Goal: Information Seeking & Learning: Learn about a topic

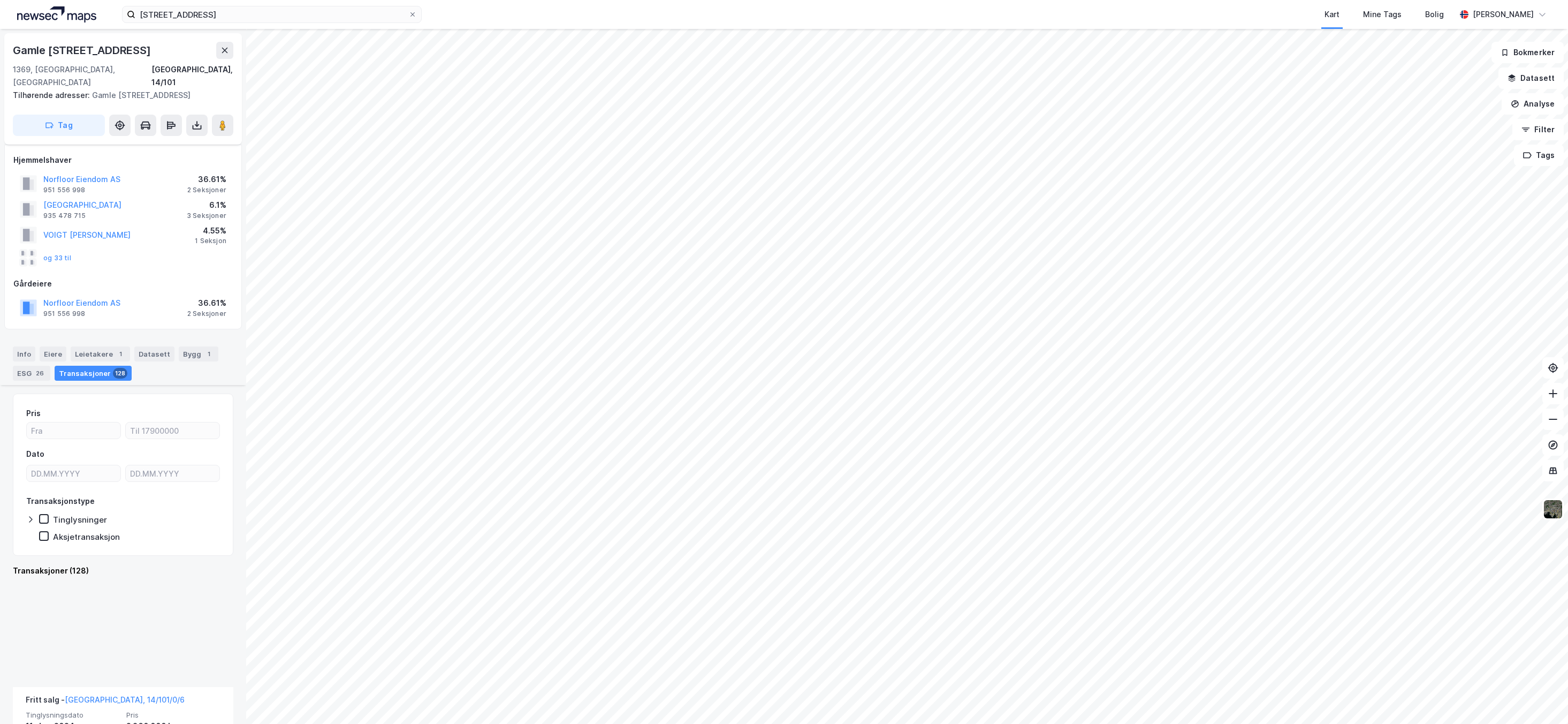
scroll to position [759, 0]
type input "DD.MM.YYYY"
click at [68, 465] on input "DD.MM.YYYY" at bounding box center [73, 473] width 94 height 16
click at [154, 488] on icon "Previous month" at bounding box center [159, 486] width 13 height 13
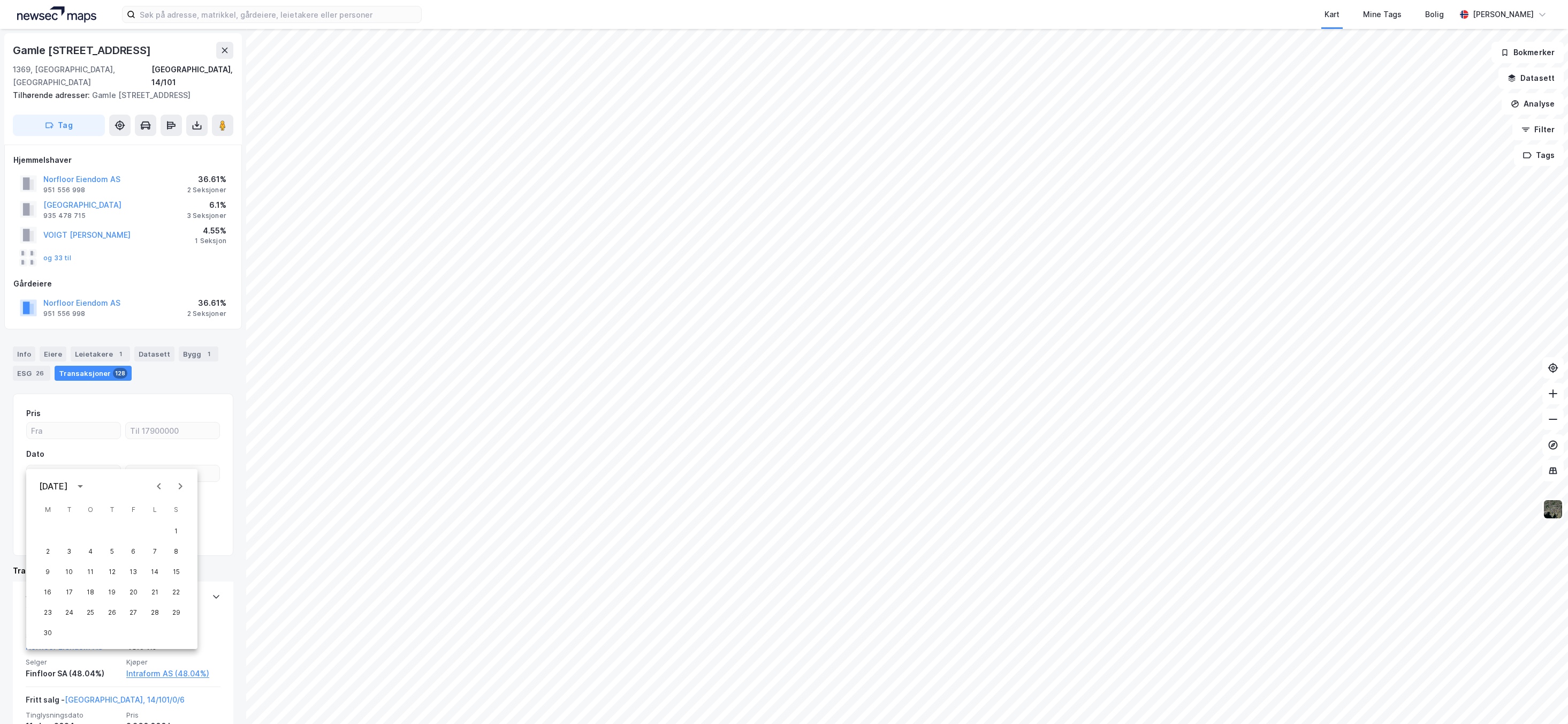
click at [154, 488] on icon "Previous month" at bounding box center [159, 486] width 13 height 13
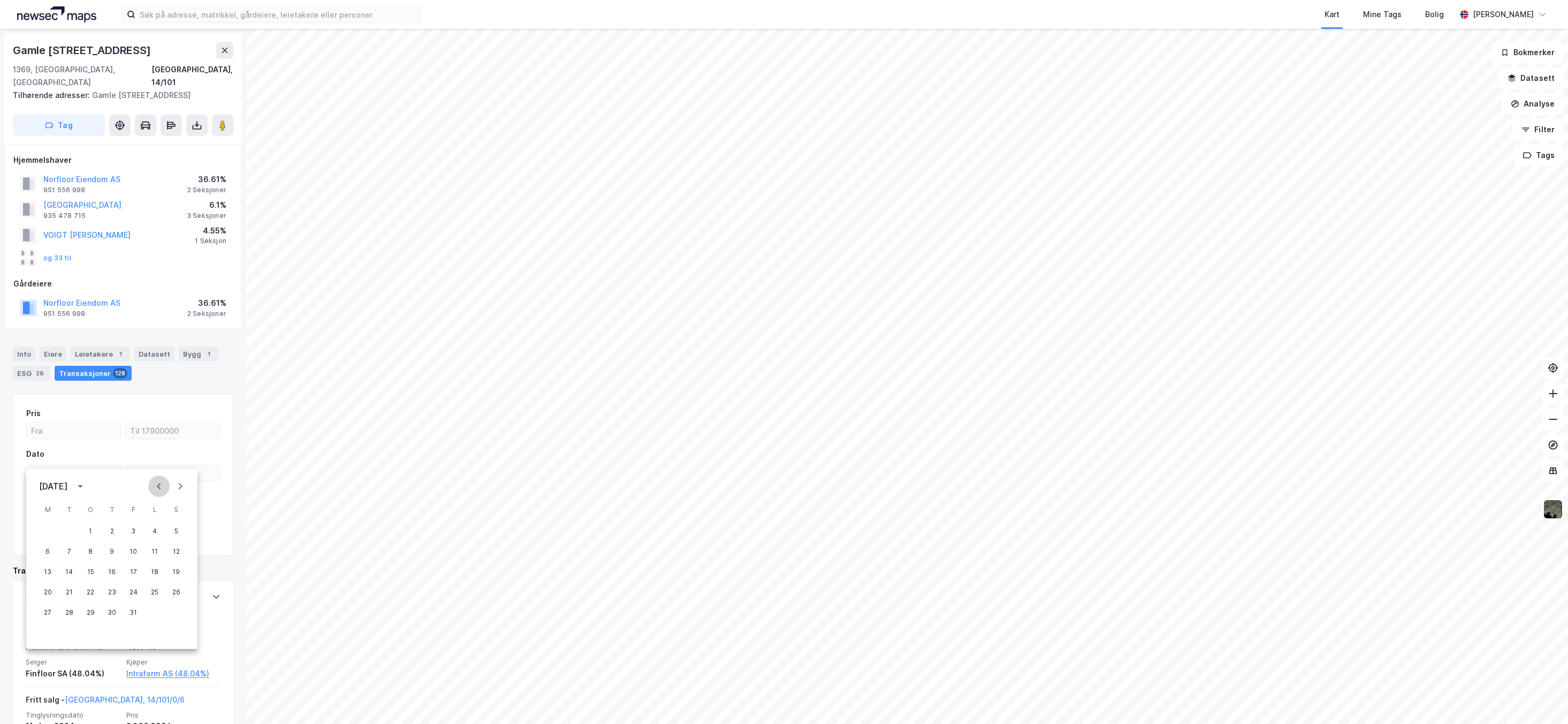
click at [154, 488] on icon "Previous month" at bounding box center [159, 486] width 13 height 13
click at [184, 491] on icon "Next month" at bounding box center [181, 486] width 13 height 13
click at [93, 529] on button "1" at bounding box center [90, 531] width 19 height 19
type input "01.01.2025"
click at [109, 470] on icon at bounding box center [112, 473] width 5 height 6
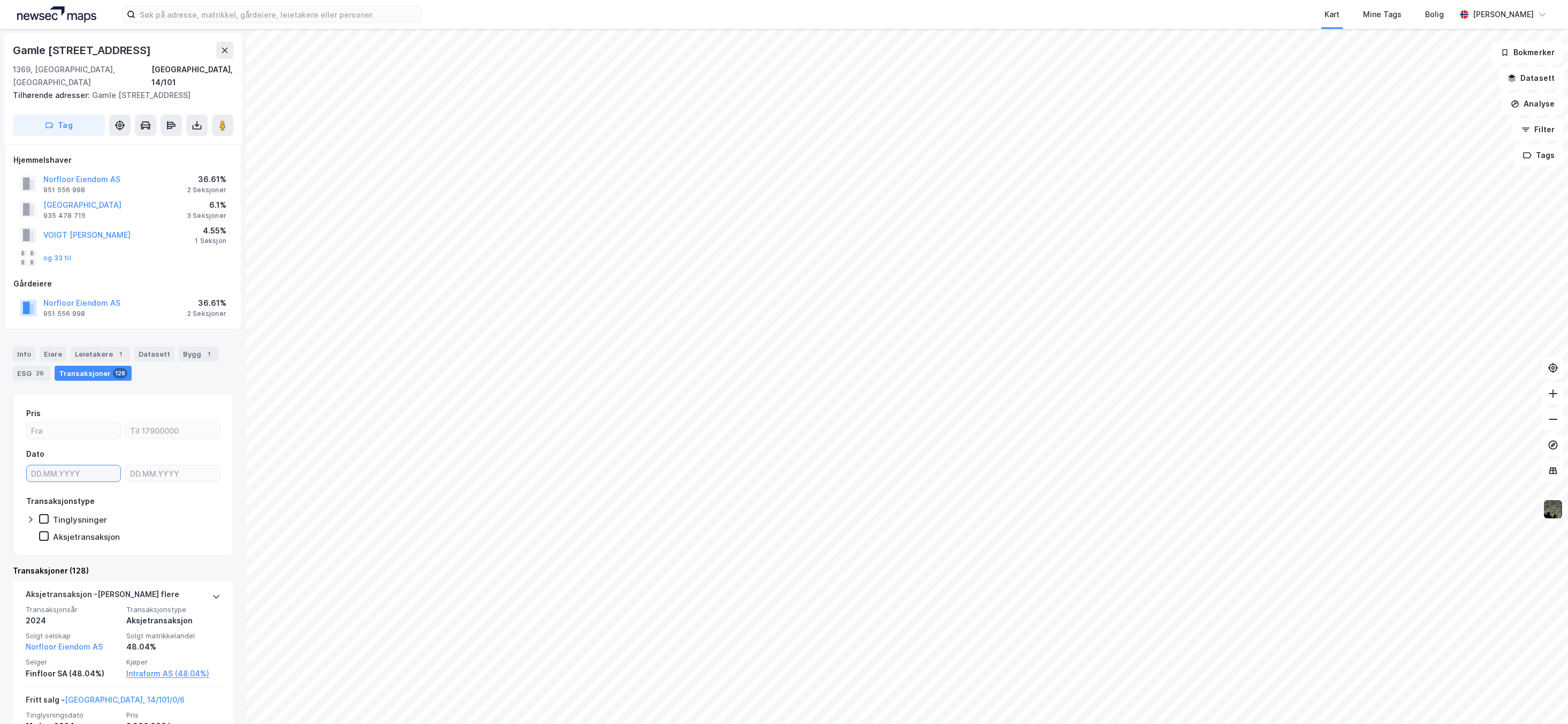
type input "DD.MM.YYYY"
click at [78, 465] on input "DD.MM.YYYY" at bounding box center [73, 473] width 94 height 16
type input "DD.MM.YYYY"
click at [91, 465] on input "DD.MM.YYYY" at bounding box center [73, 473] width 94 height 16
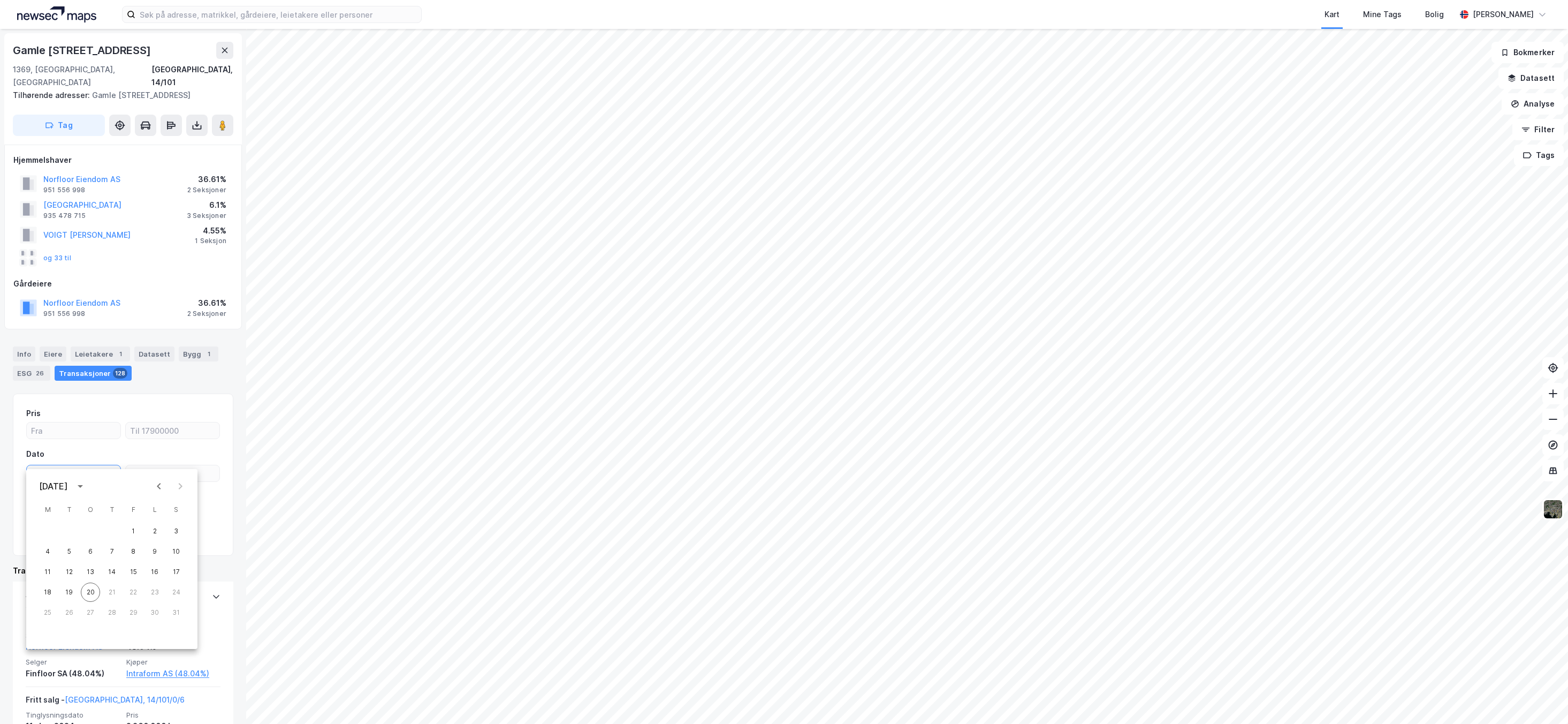
click at [91, 465] on input "DD.MM.YYYY" at bounding box center [73, 473] width 94 height 16
click at [86, 486] on icon "calendar view is open, switch to year view" at bounding box center [81, 486] width 13 height 13
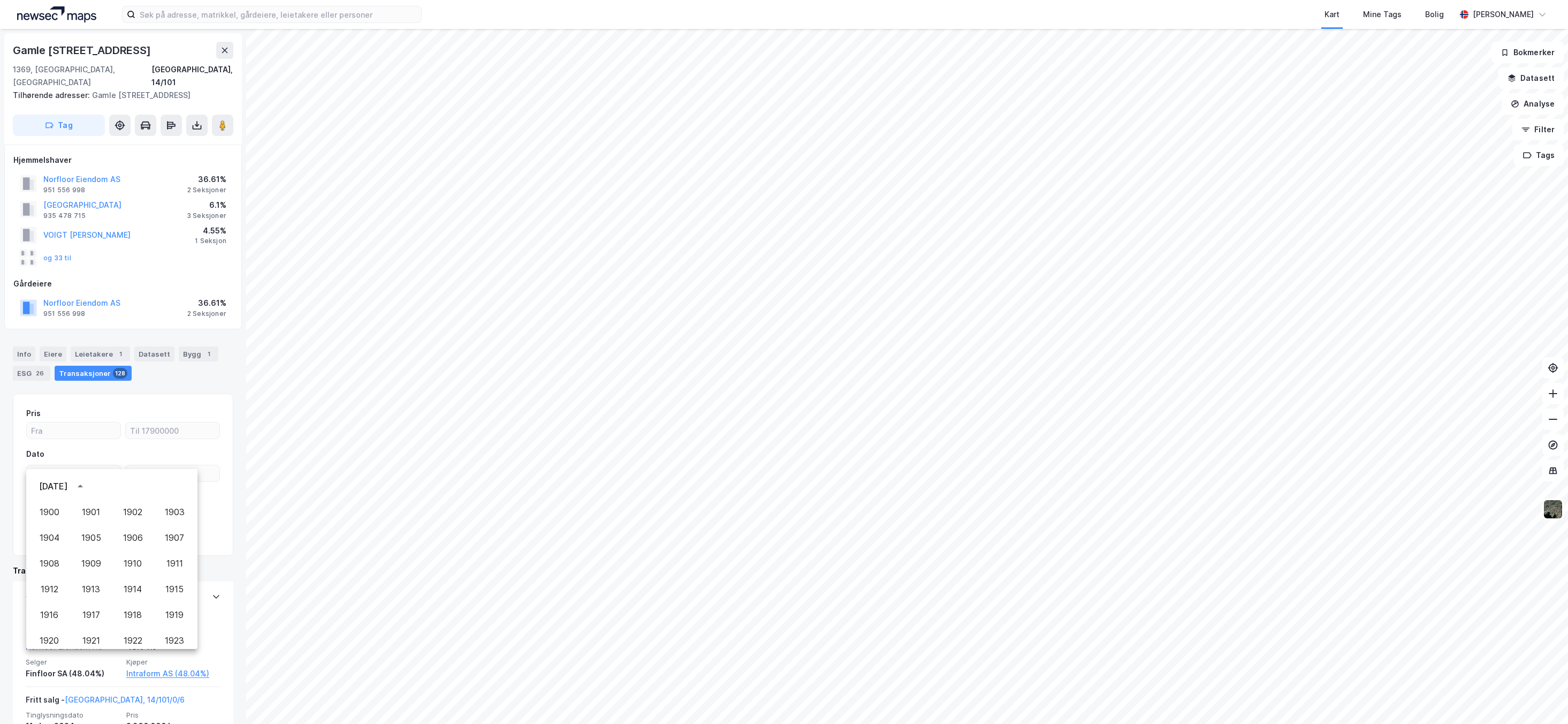
scroll to position [735, 0]
click at [51, 572] on button "2024" at bounding box center [50, 573] width 39 height 19
click at [157, 490] on icon "Previous month" at bounding box center [159, 486] width 13 height 13
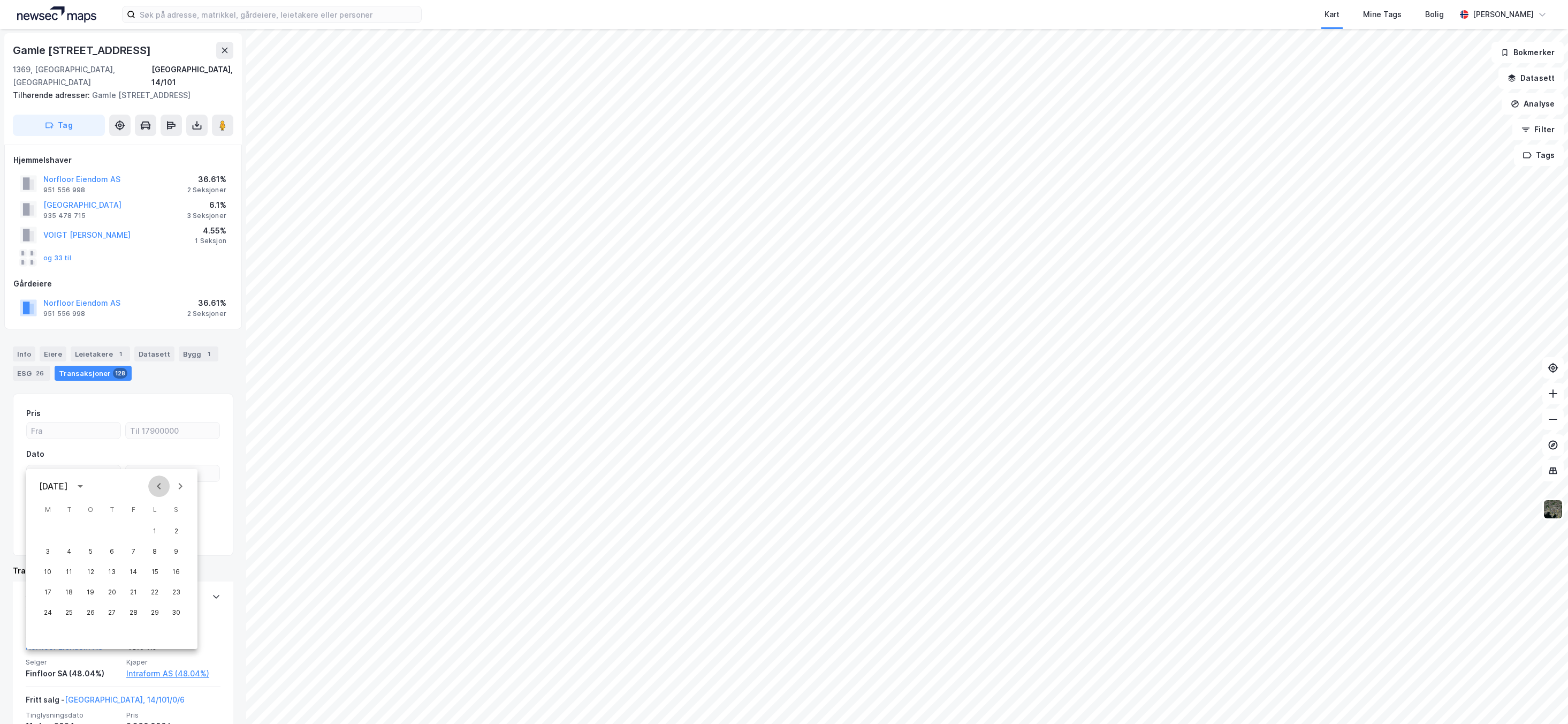
click at [157, 490] on icon "Previous month" at bounding box center [159, 486] width 13 height 13
click at [102, 531] on button "4" at bounding box center [112, 531] width 19 height 19
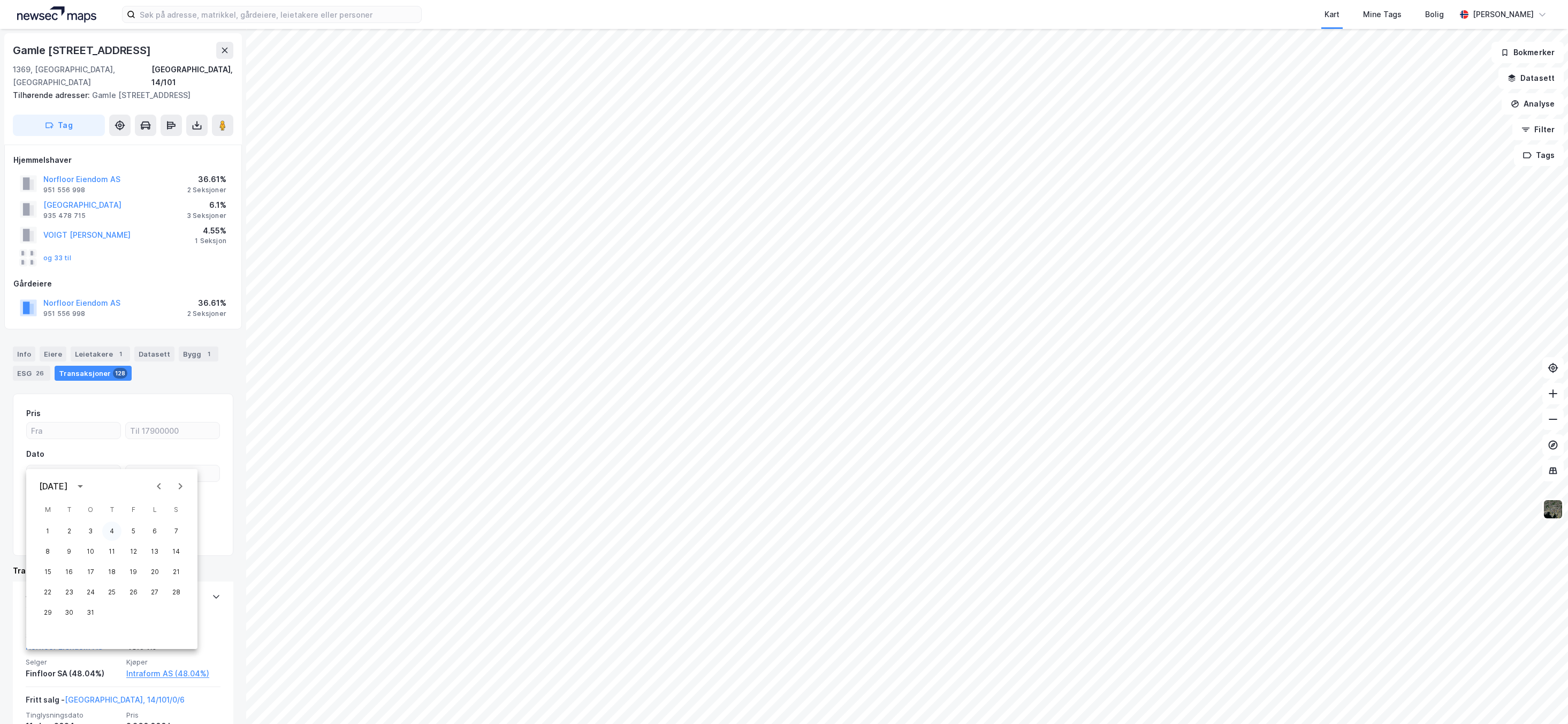
type input "04.01.2024"
click at [151, 514] on div "Tinglysninger" at bounding box center [122, 519] width 194 height 11
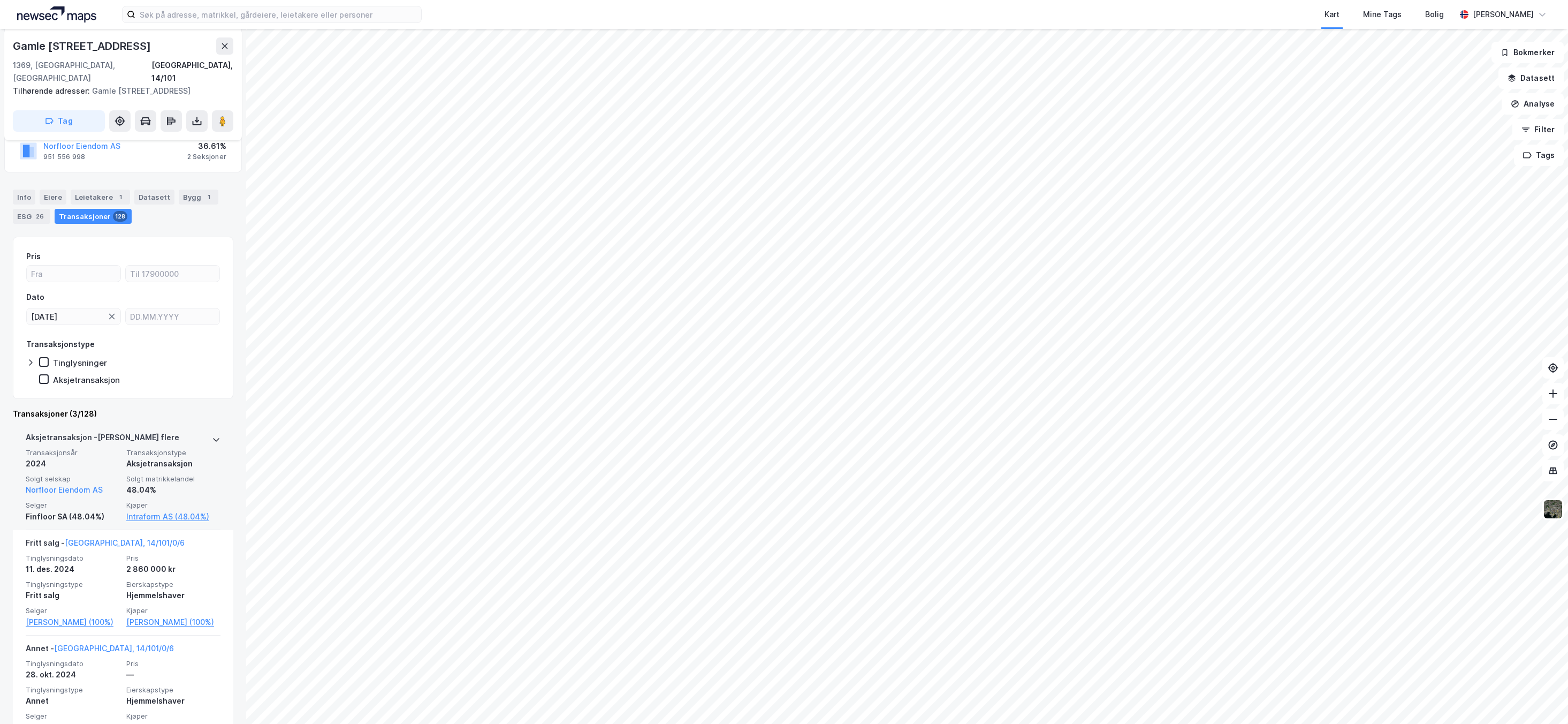
scroll to position [187, 0]
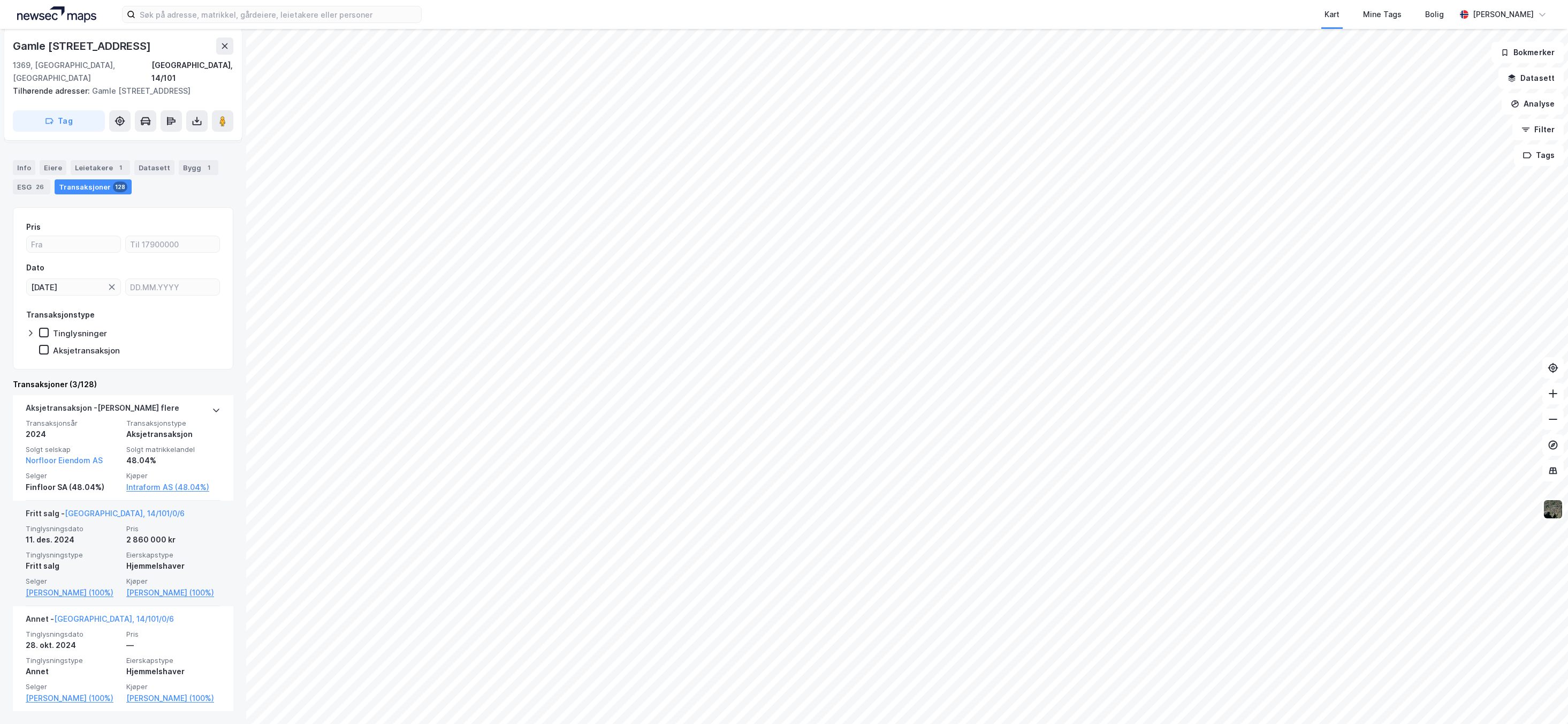
click at [178, 524] on span "Pris" at bounding box center [173, 529] width 94 height 9
click at [120, 540] on div "Tinglysningsdato 11. des. 2024 Pris 2 860 000 kr Tinglysningstype Fritt salg Ei…" at bounding box center [123, 562] width 194 height 75
click at [107, 509] on link "[GEOGRAPHIC_DATA], 14/101/0/6" at bounding box center [125, 513] width 120 height 9
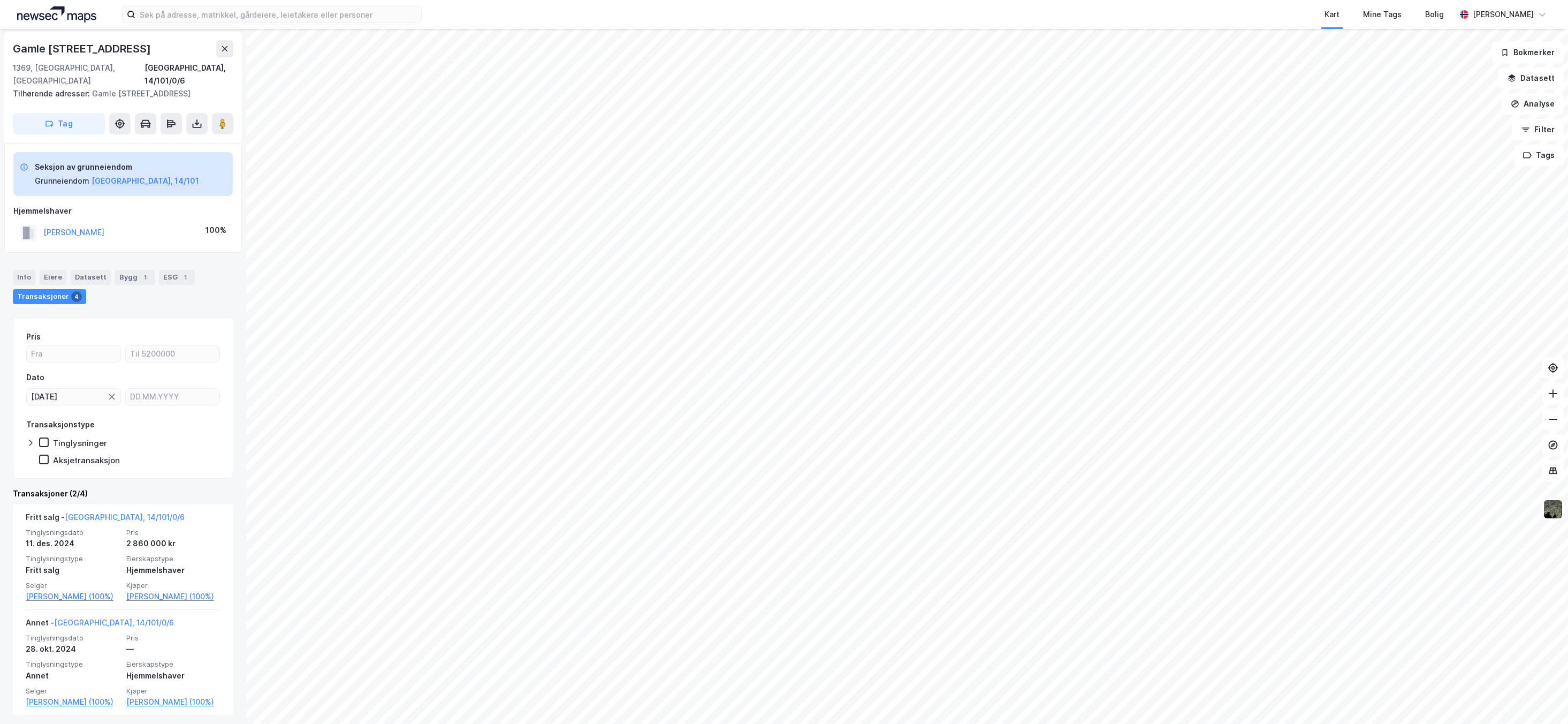
scroll to position [40, 0]
click at [109, 388] on icon at bounding box center [112, 393] width 9 height 9
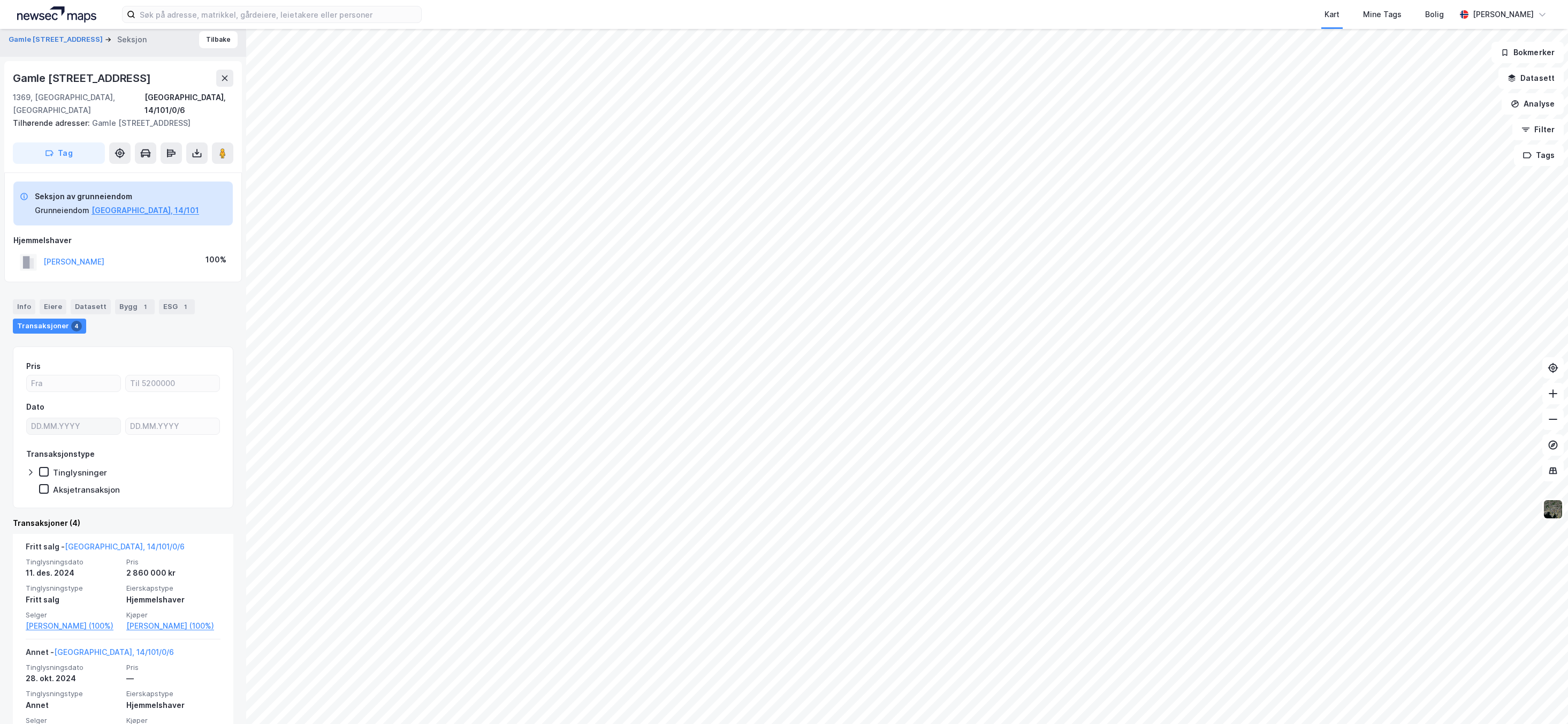
scroll to position [0, 0]
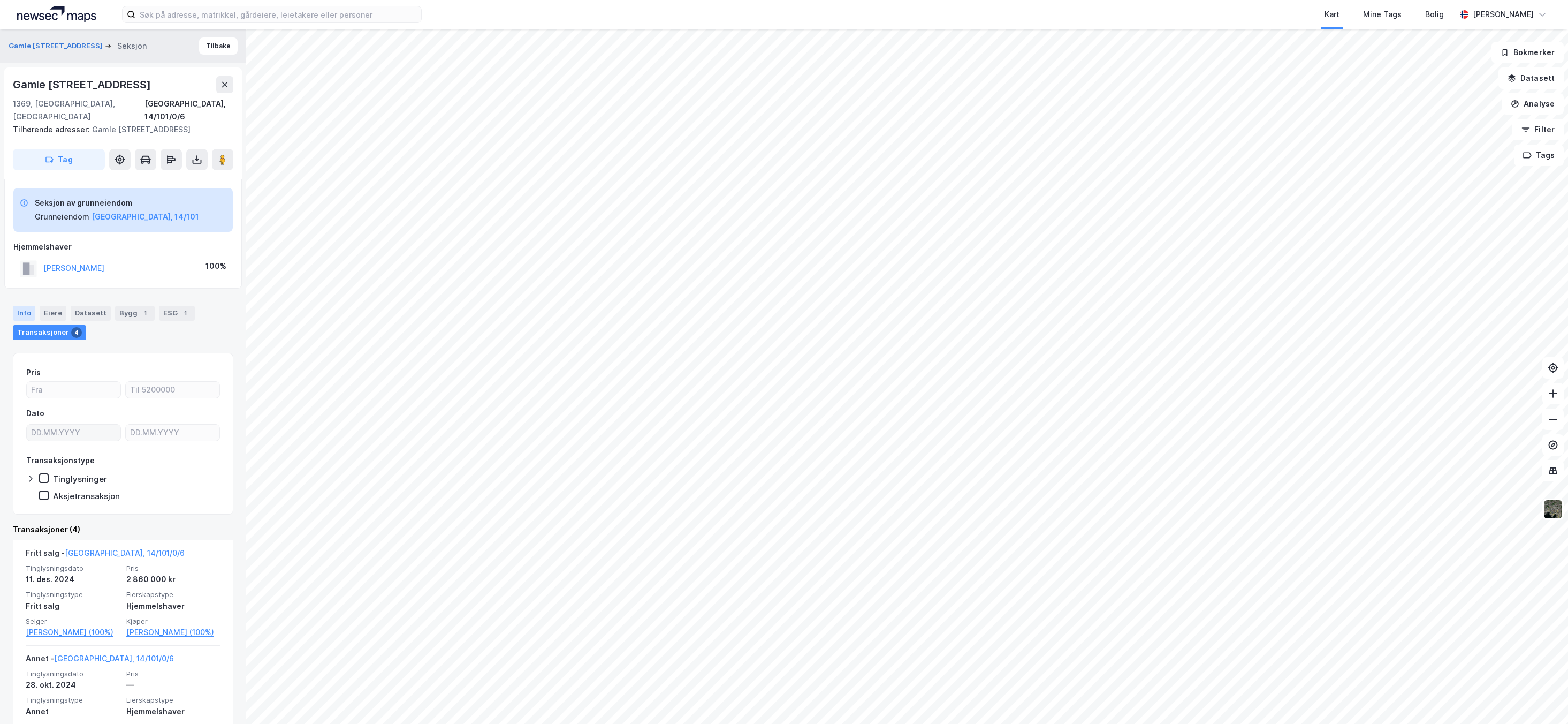
click at [14, 305] on div "Info" at bounding box center [24, 313] width 22 height 15
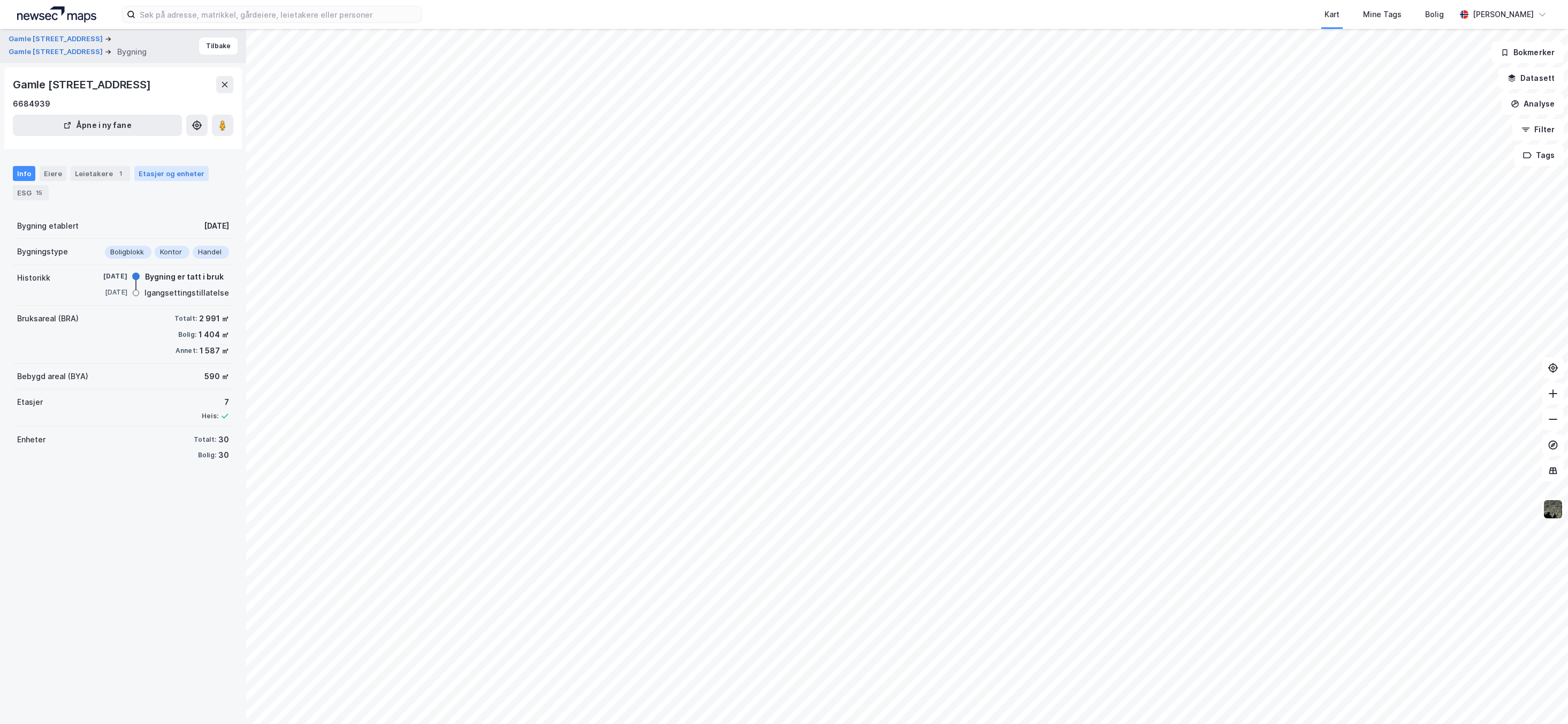
click at [153, 178] on div "Etasjer og enheter" at bounding box center [171, 173] width 66 height 9
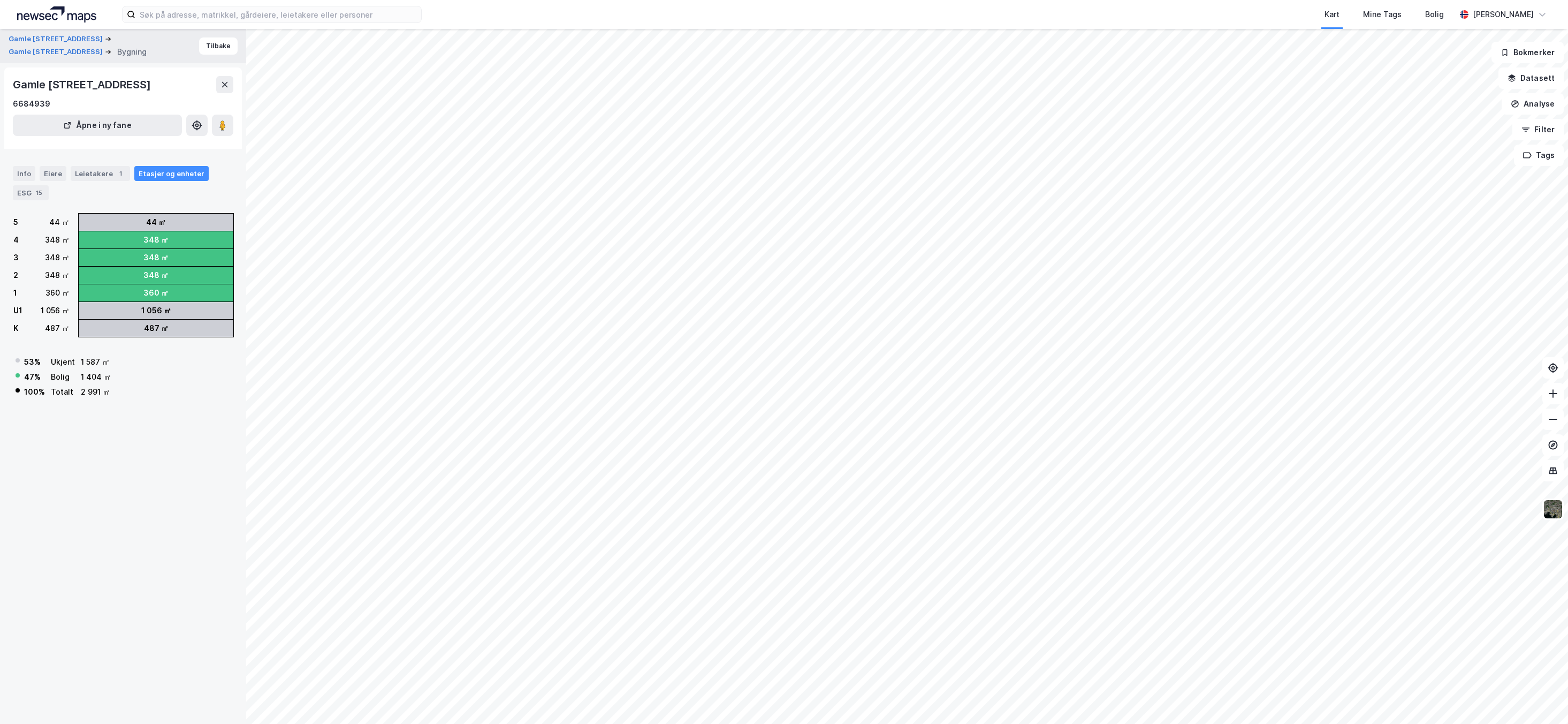
click at [168, 249] on div "348 ㎡" at bounding box center [156, 240] width 155 height 17
click at [21, 200] on div "ESG 15" at bounding box center [31, 192] width 36 height 15
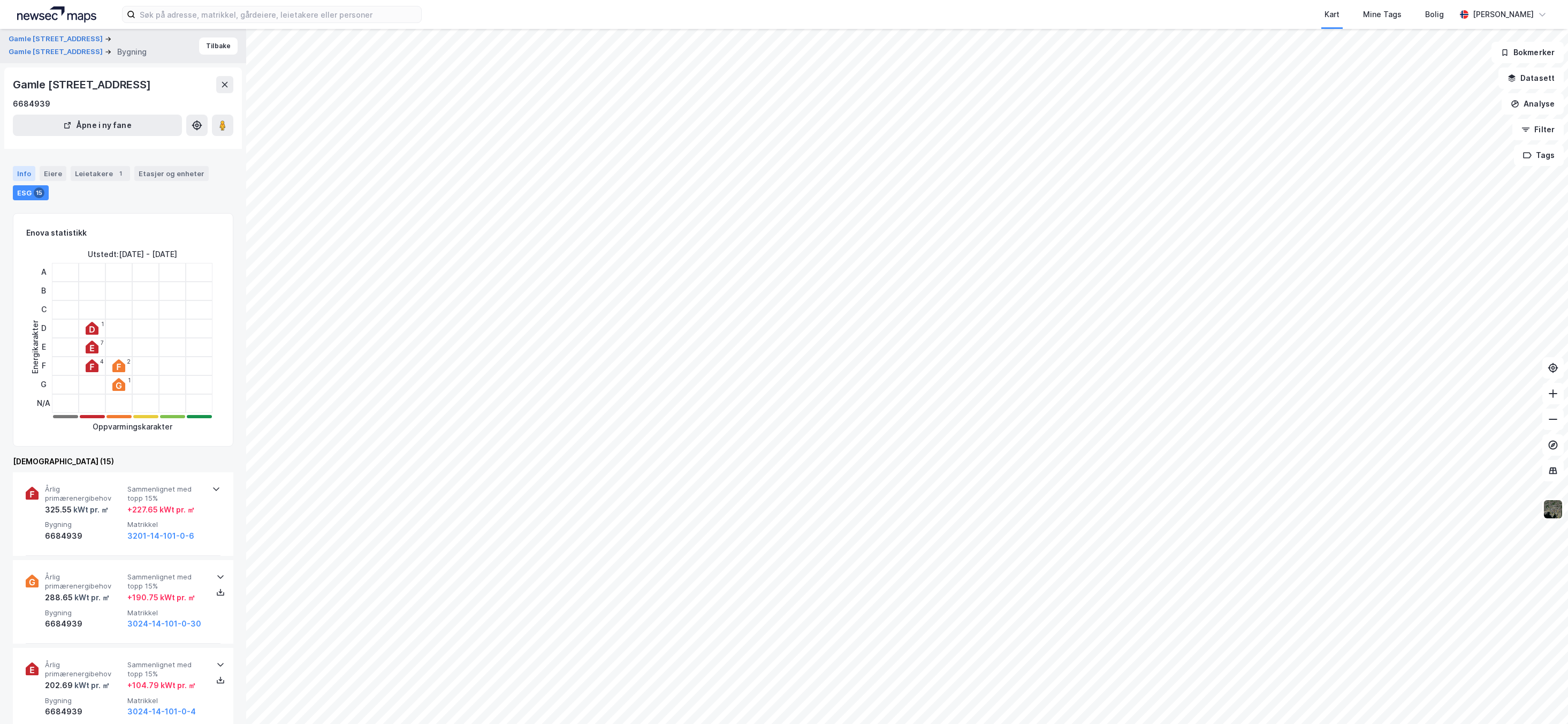
click at [20, 181] on div "Info" at bounding box center [24, 173] width 22 height 15
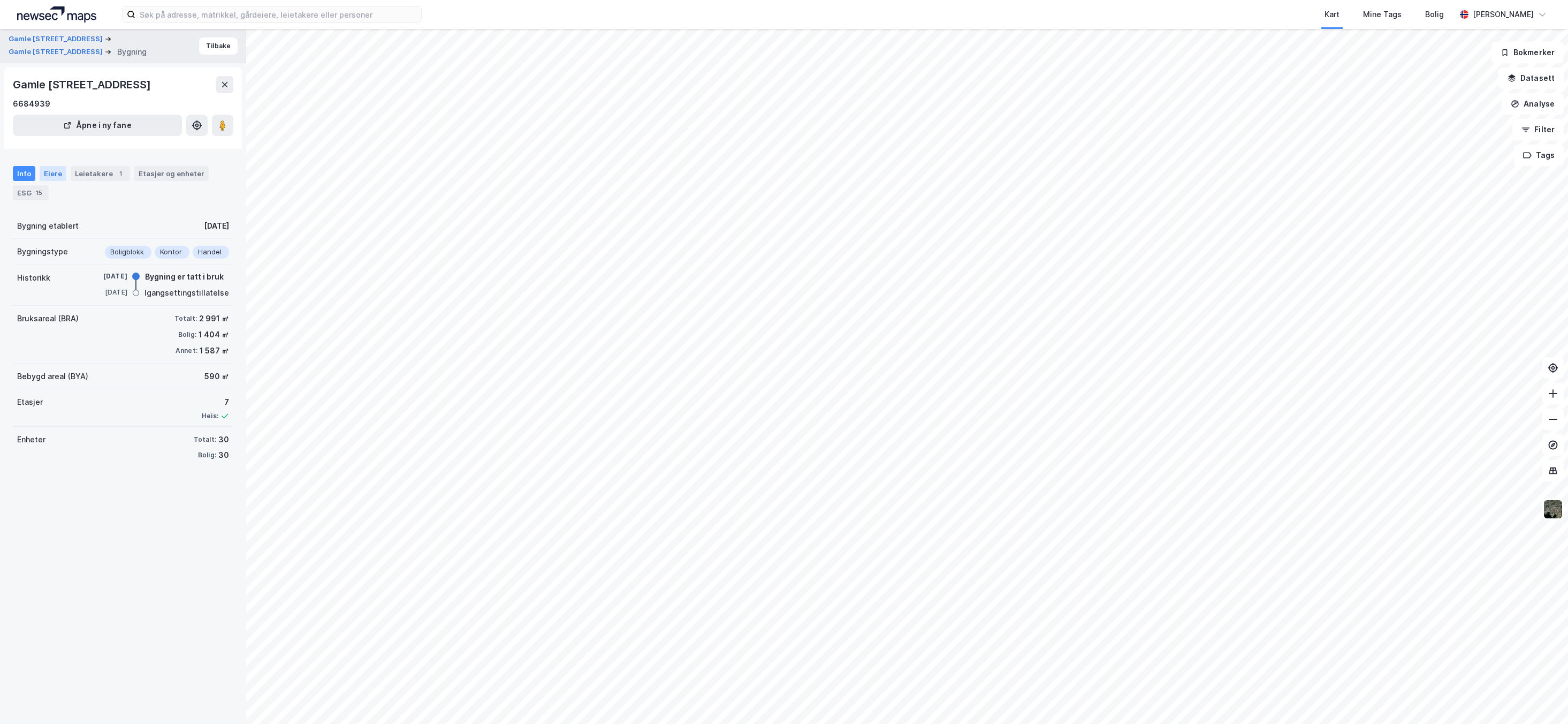
click at [41, 181] on div "Eiere" at bounding box center [53, 173] width 27 height 15
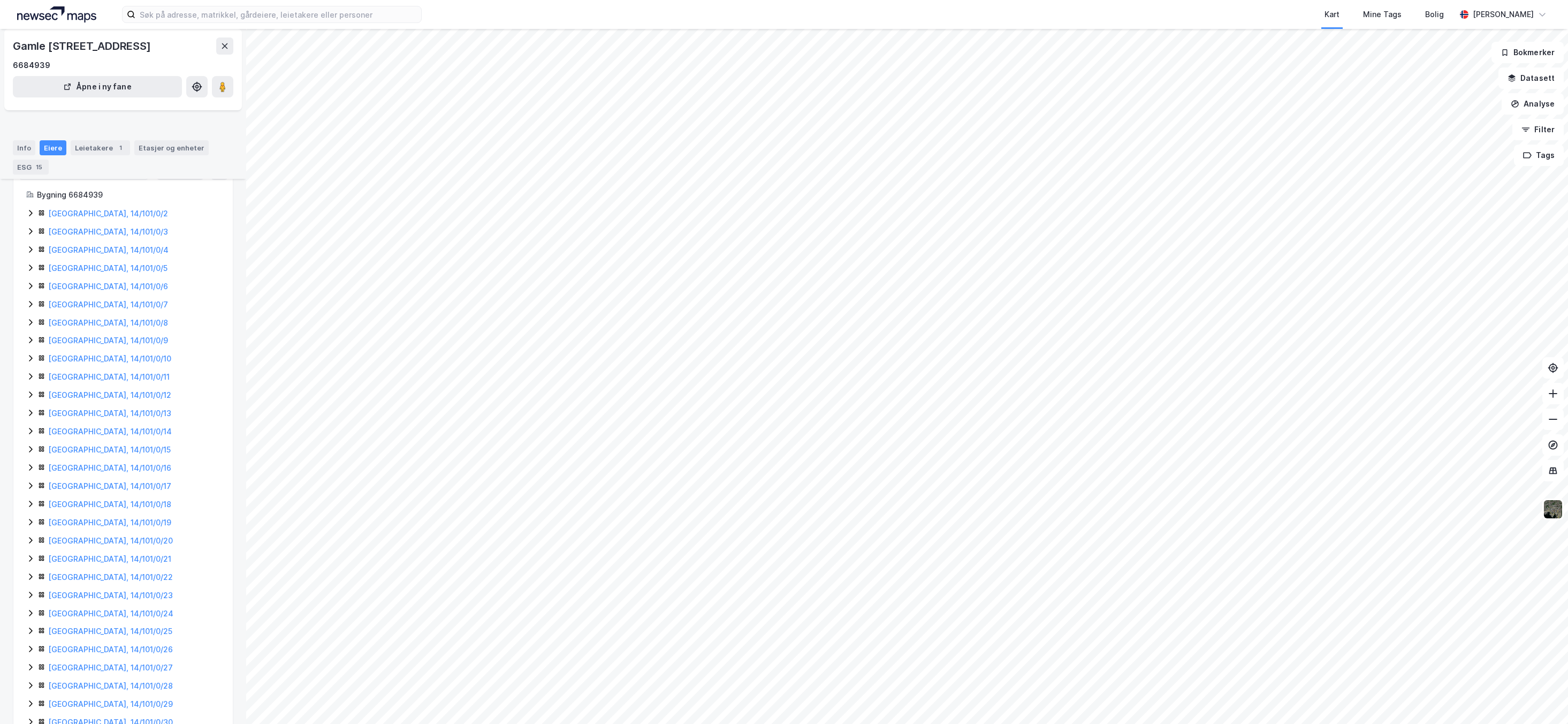
scroll to position [103, 0]
click at [28, 689] on icon at bounding box center [30, 691] width 9 height 9
click at [29, 637] on icon at bounding box center [30, 636] width 9 height 9
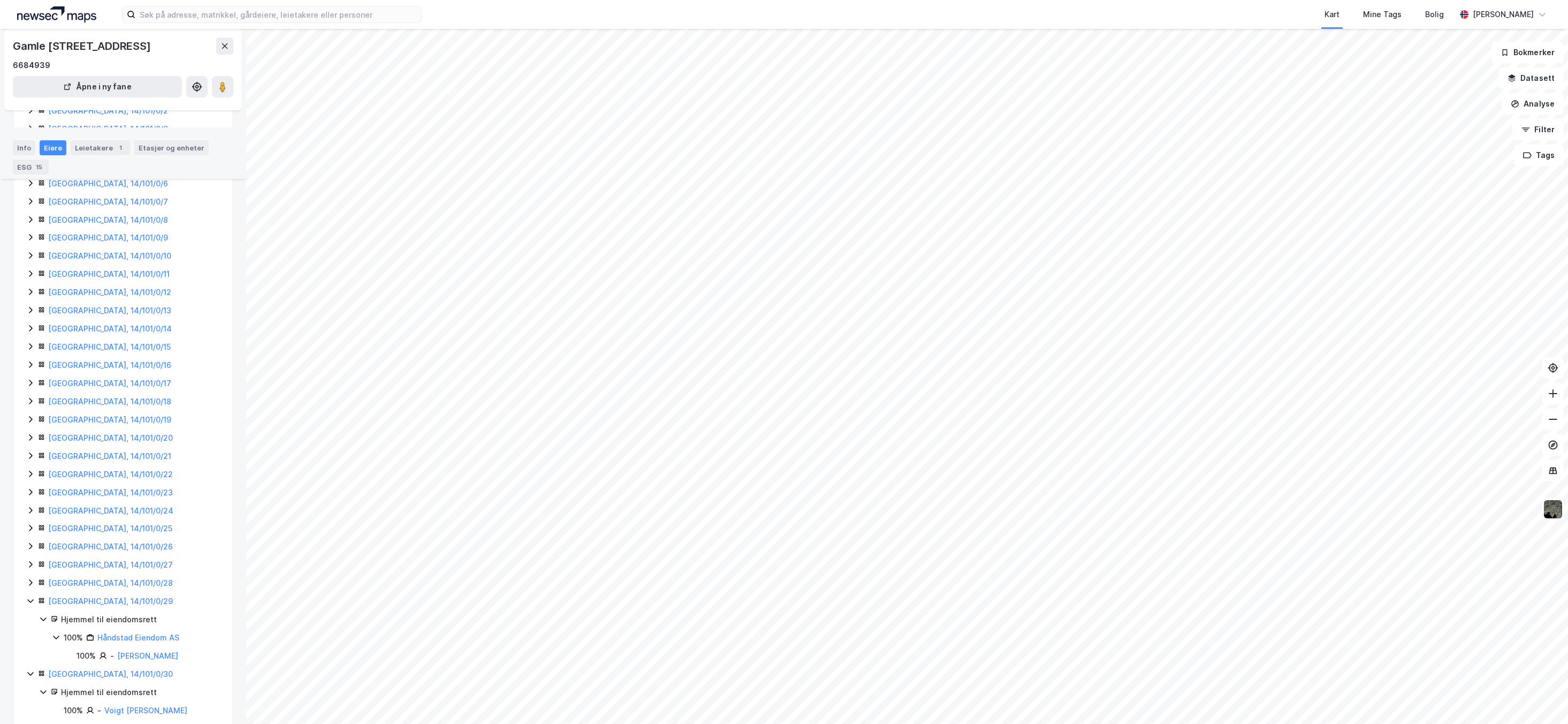
click at [32, 586] on icon at bounding box center [30, 583] width 9 height 9
click at [30, 568] on icon at bounding box center [30, 564] width 9 height 9
click at [31, 550] on icon at bounding box center [30, 546] width 3 height 6
click at [32, 532] on icon at bounding box center [30, 528] width 9 height 9
click at [32, 514] on icon at bounding box center [30, 510] width 9 height 9
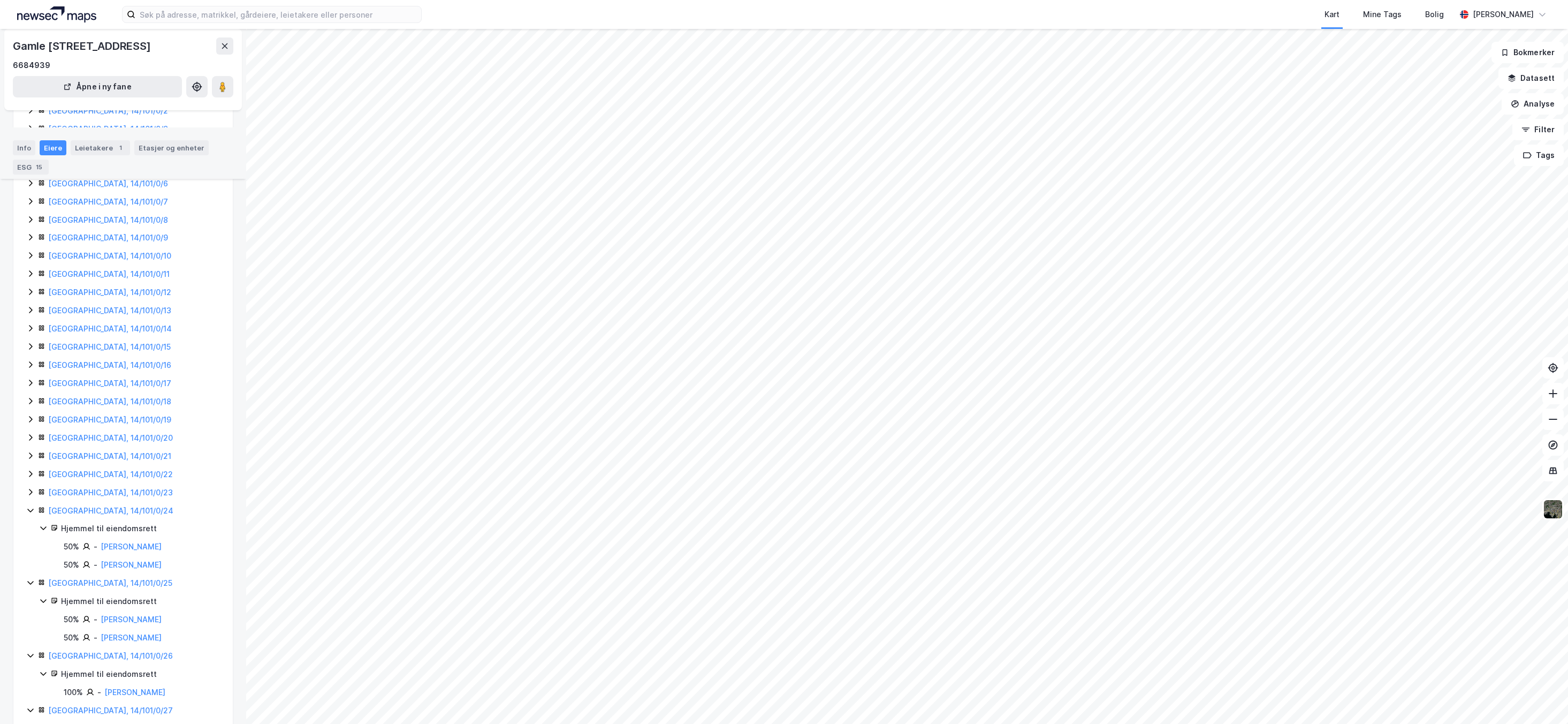
click at [31, 495] on icon at bounding box center [30, 491] width 3 height 6
click at [30, 477] on icon at bounding box center [30, 473] width 3 height 6
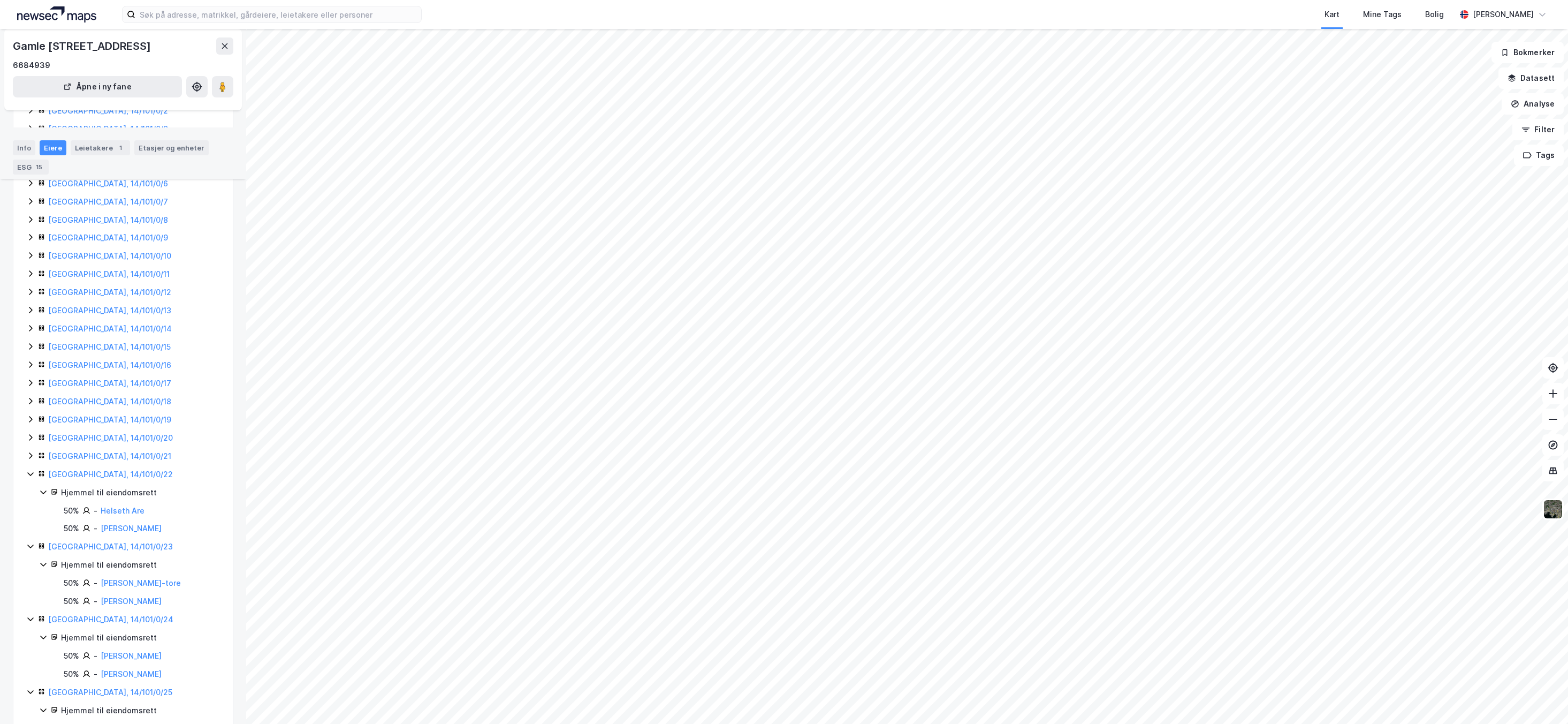
click at [32, 460] on icon at bounding box center [30, 455] width 9 height 9
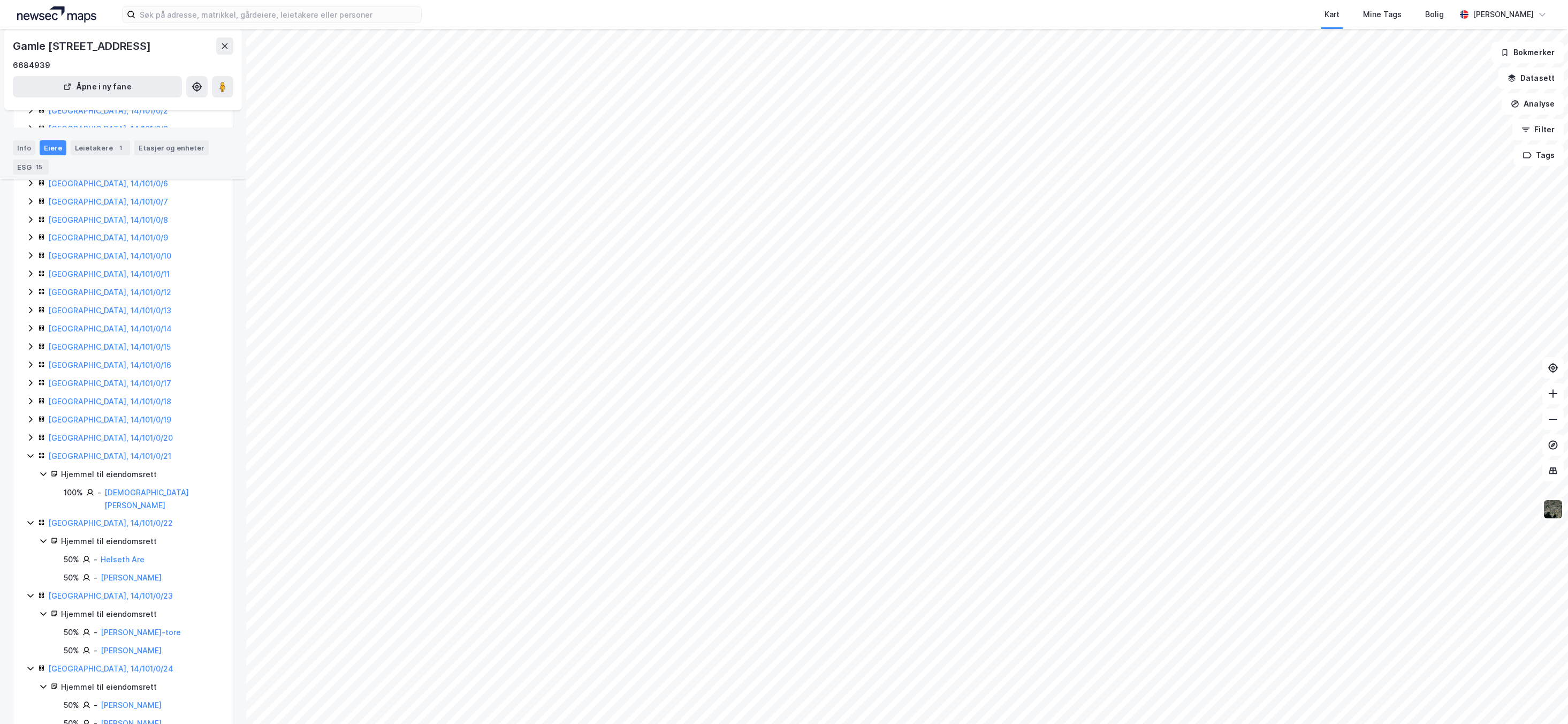
click at [30, 441] on icon at bounding box center [30, 437] width 3 height 6
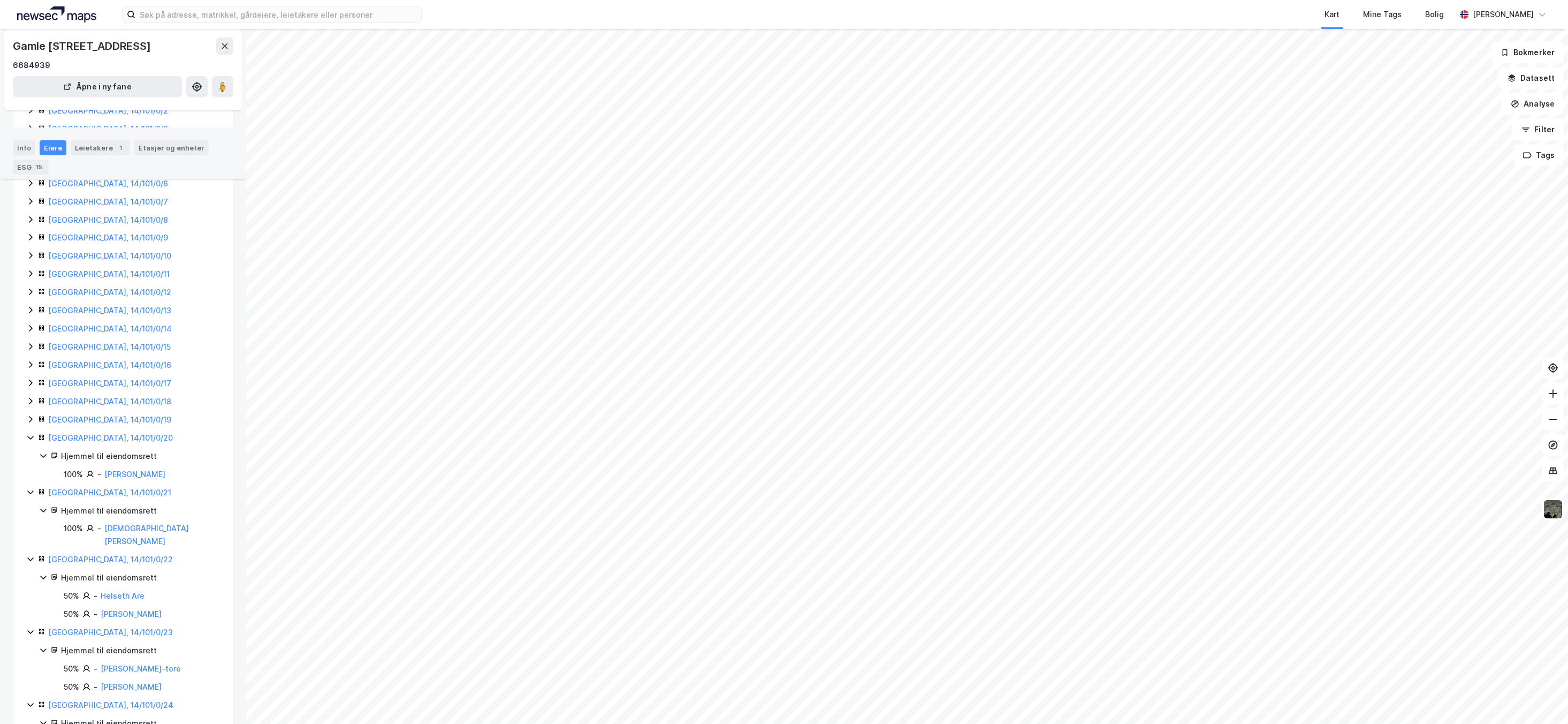
click at [28, 424] on icon at bounding box center [30, 419] width 9 height 9
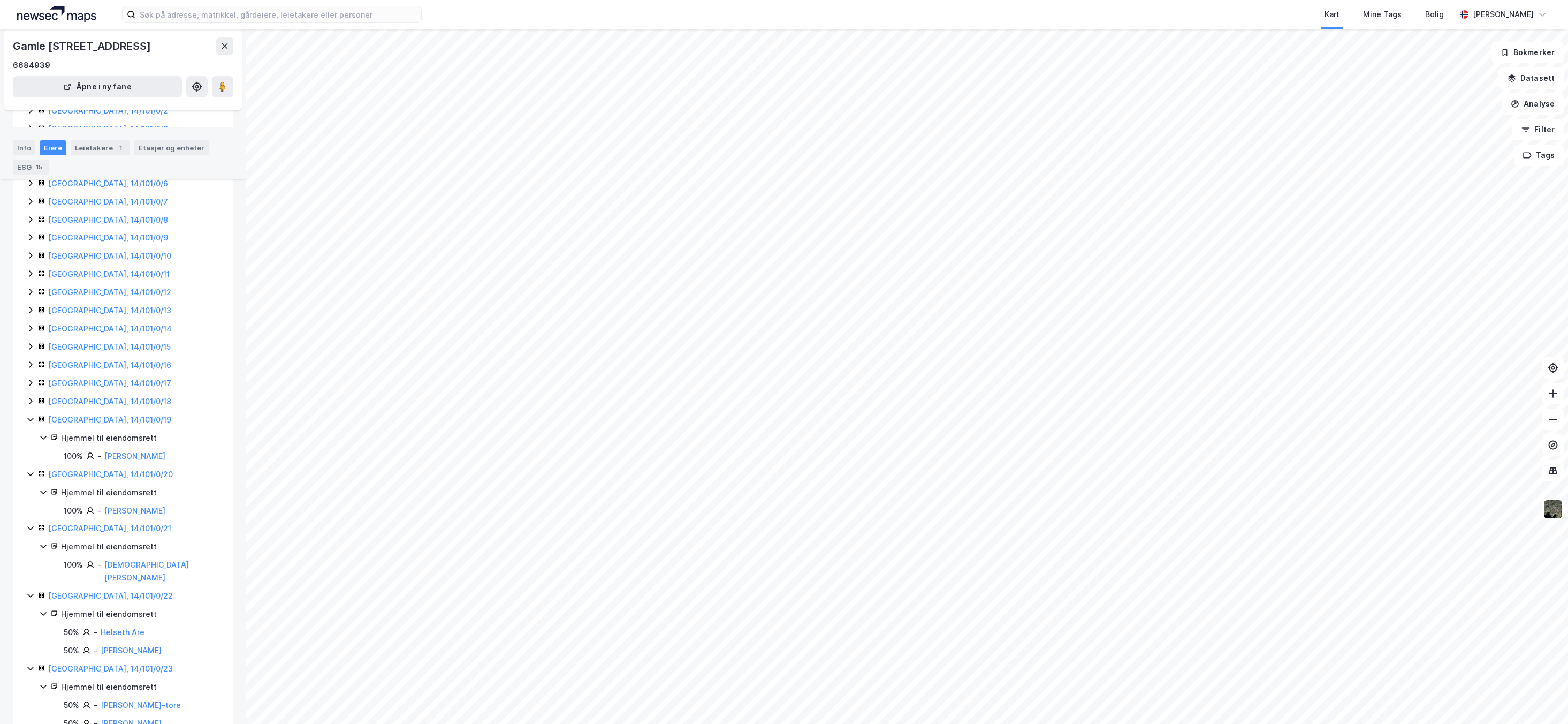
click at [30, 406] on icon at bounding box center [30, 401] width 9 height 9
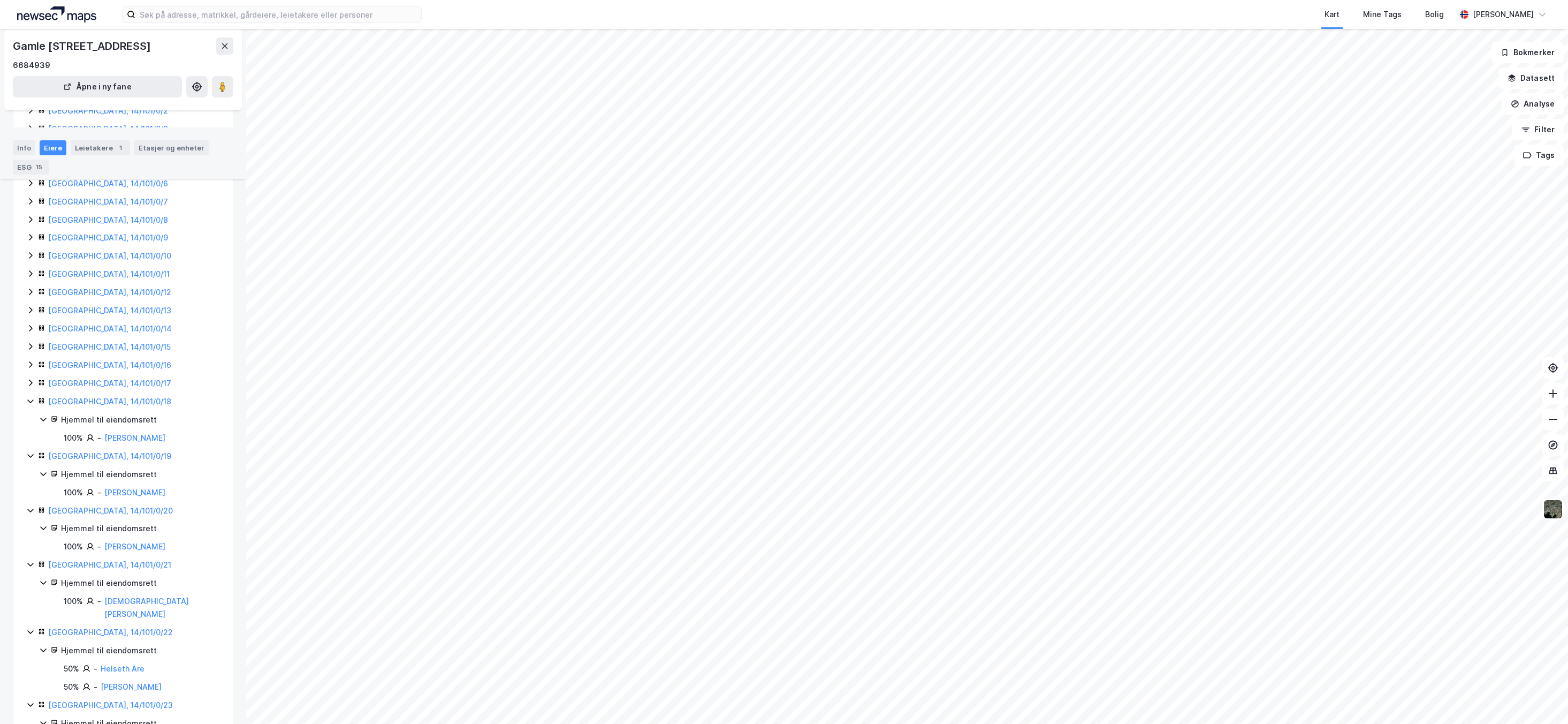
click at [29, 387] on icon at bounding box center [30, 383] width 9 height 9
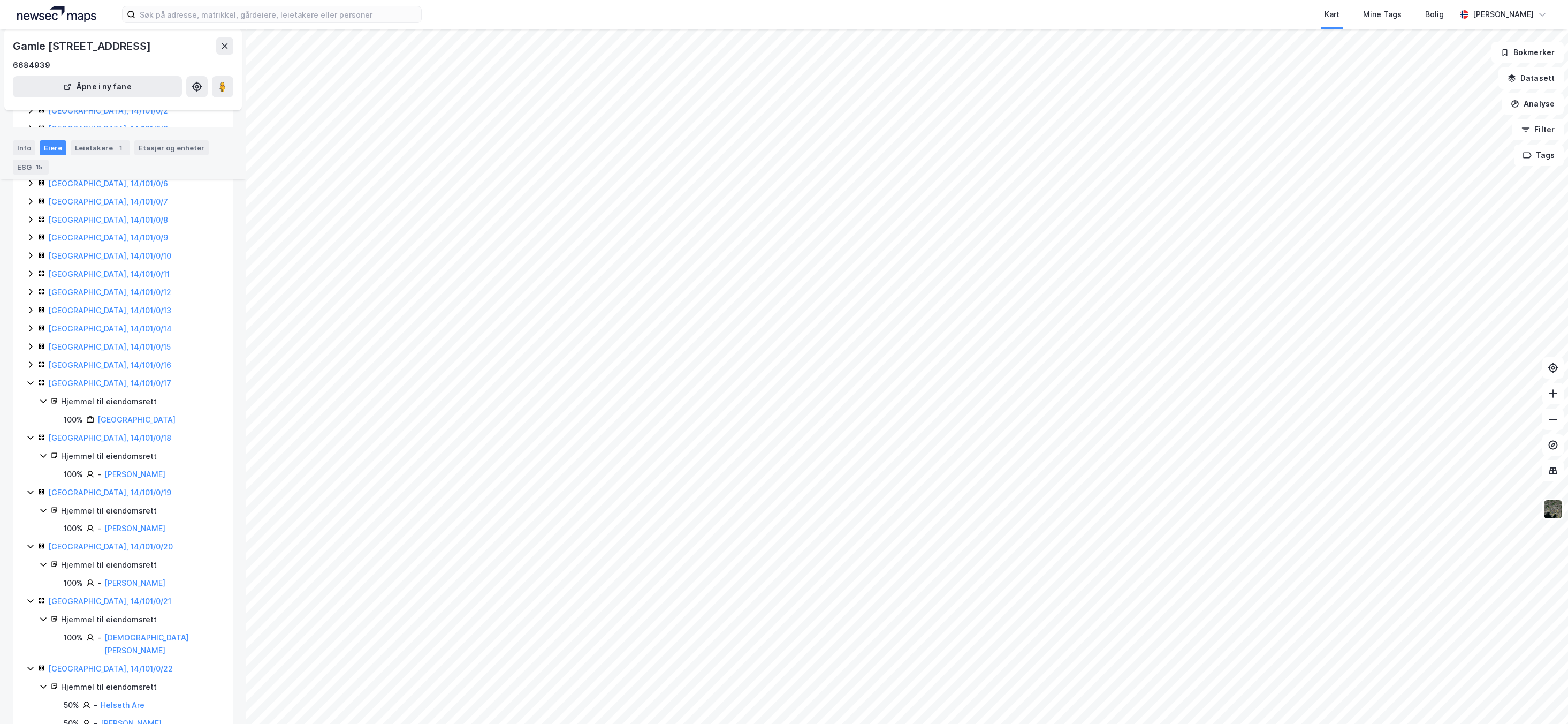
click at [29, 369] on icon at bounding box center [30, 365] width 9 height 9
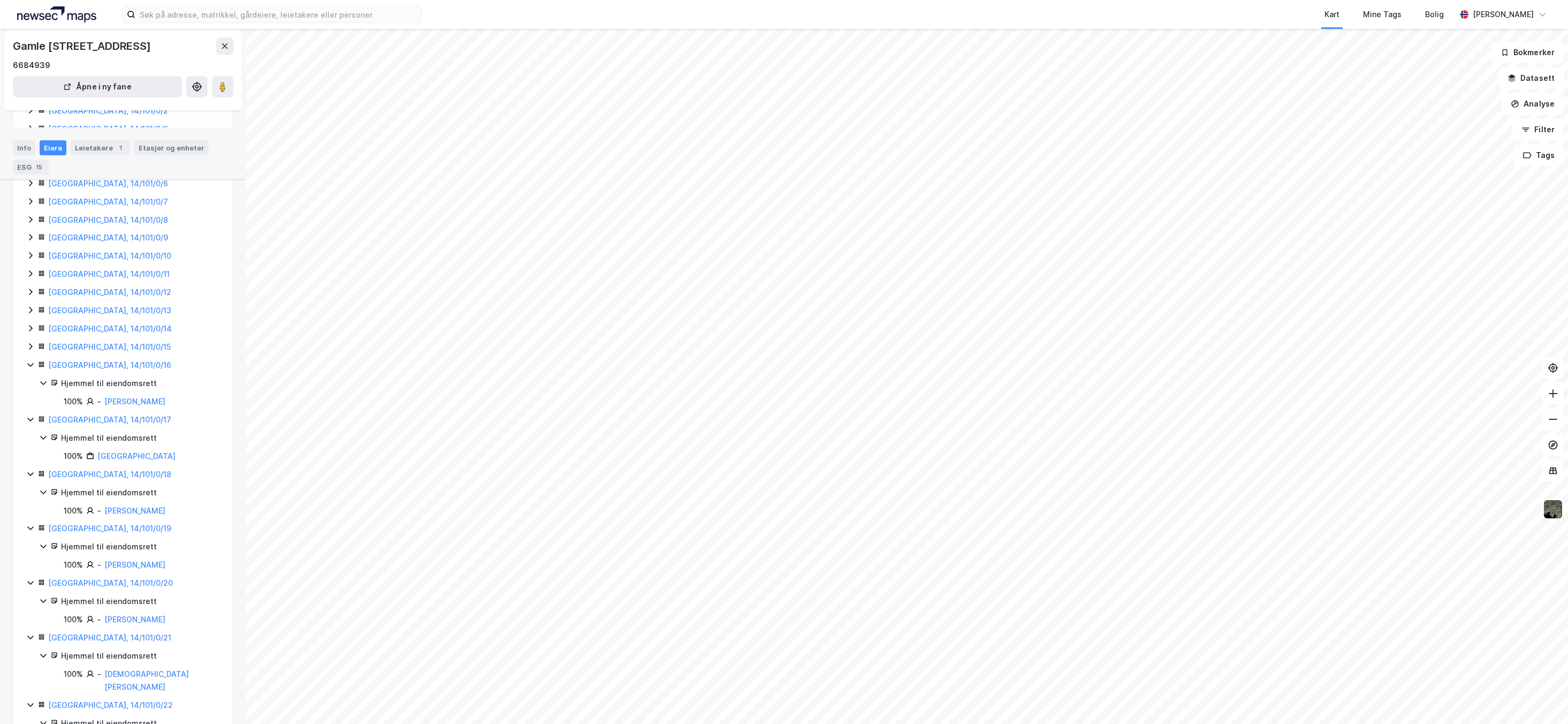
click at [33, 351] on icon at bounding box center [30, 347] width 9 height 9
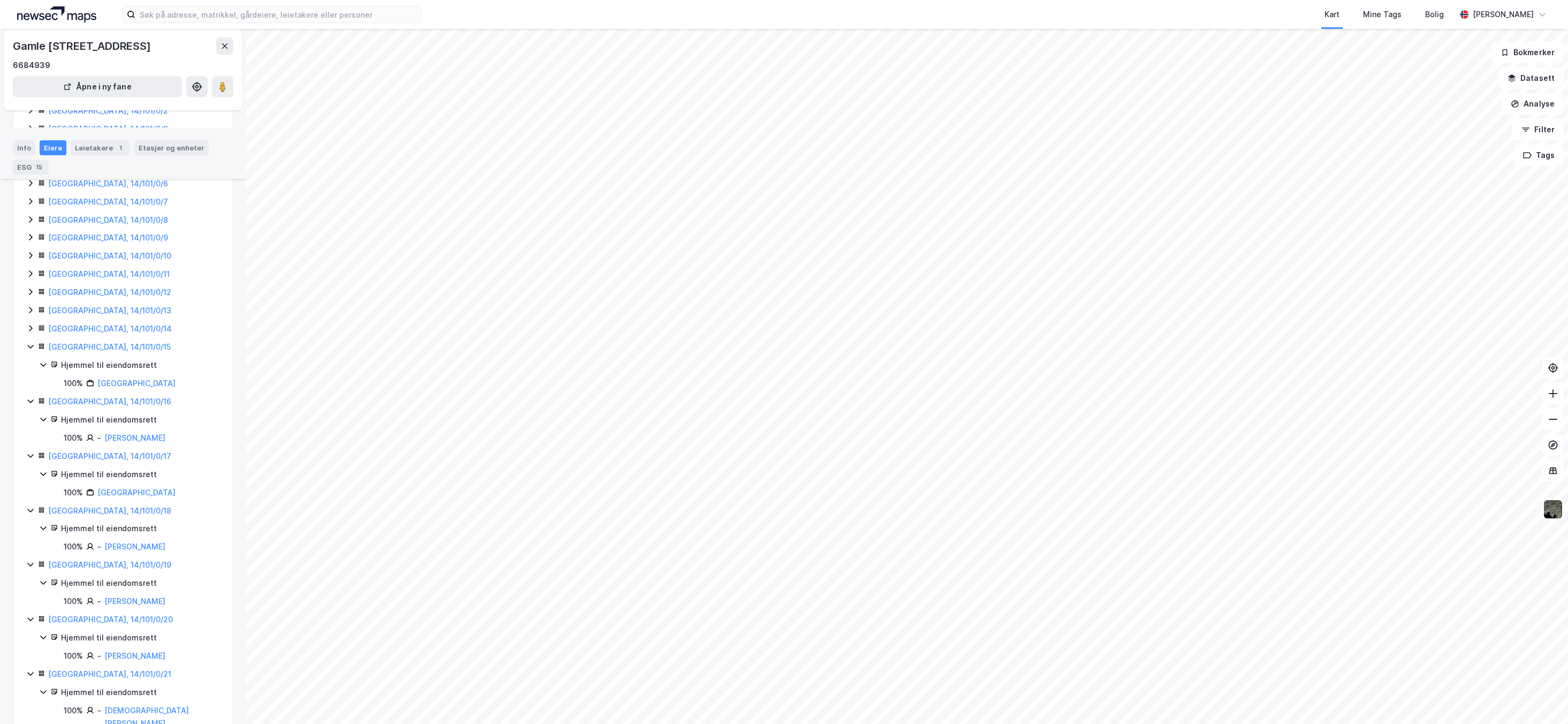
click at [28, 332] on icon at bounding box center [30, 329] width 9 height 9
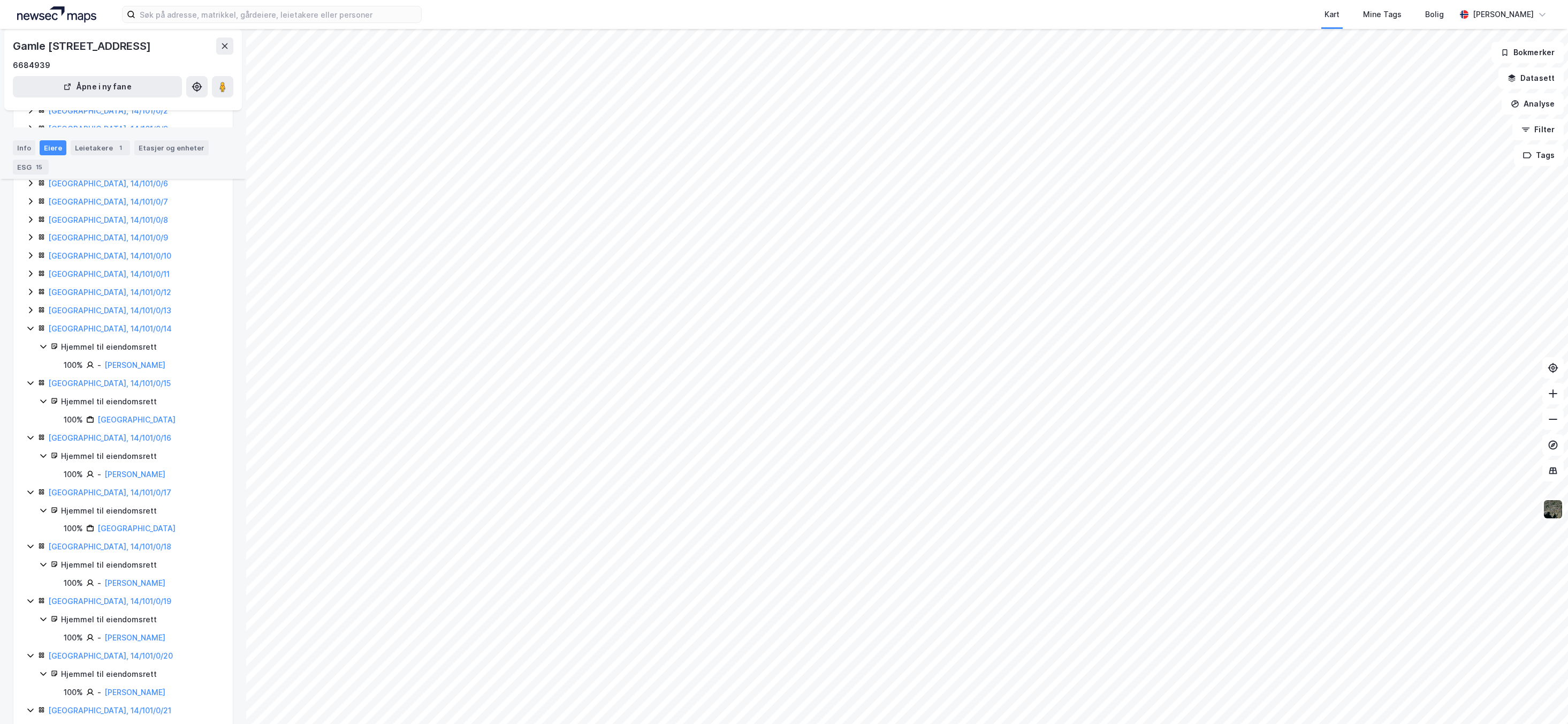
click at [31, 314] on icon at bounding box center [30, 310] width 9 height 9
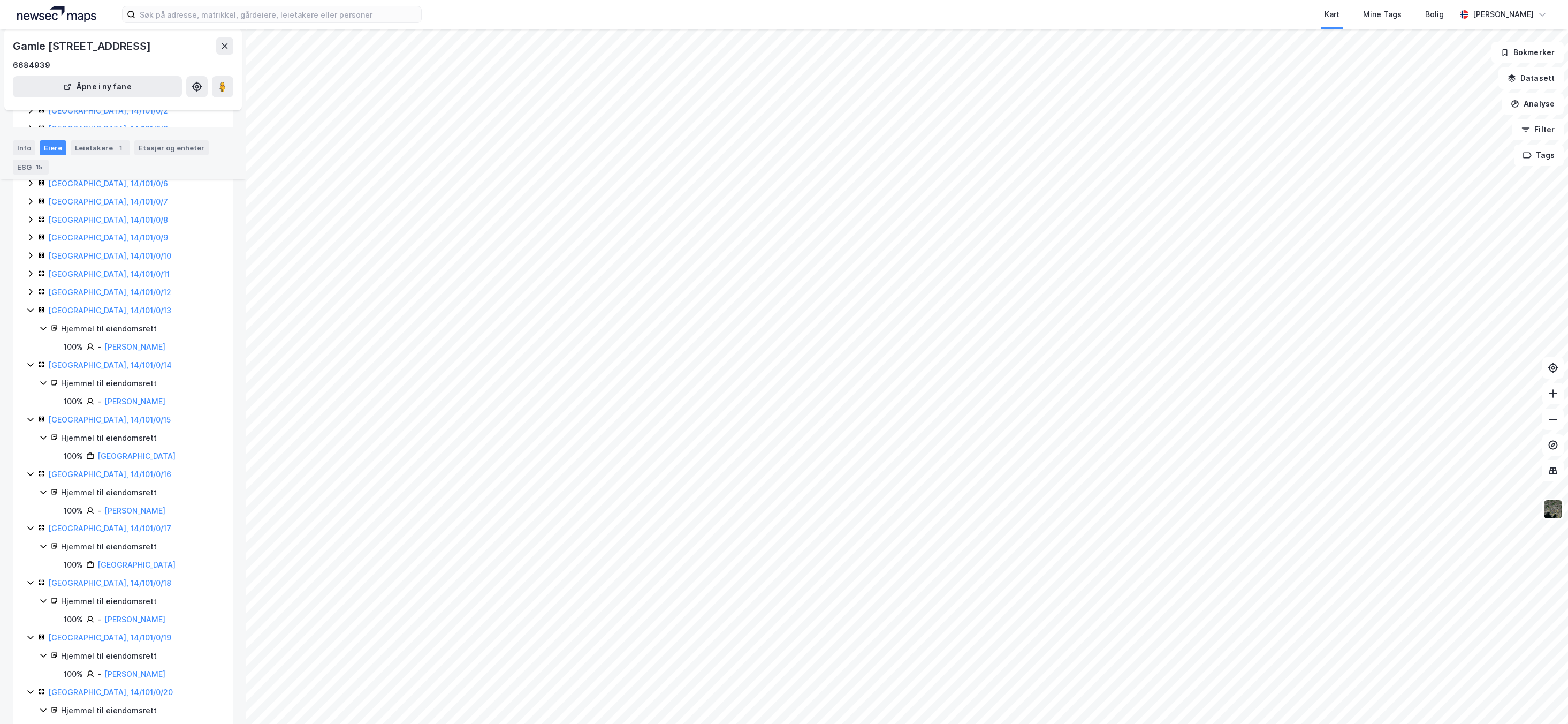
click at [29, 299] on div "Bærum, 14/101/0/12" at bounding box center [122, 292] width 194 height 13
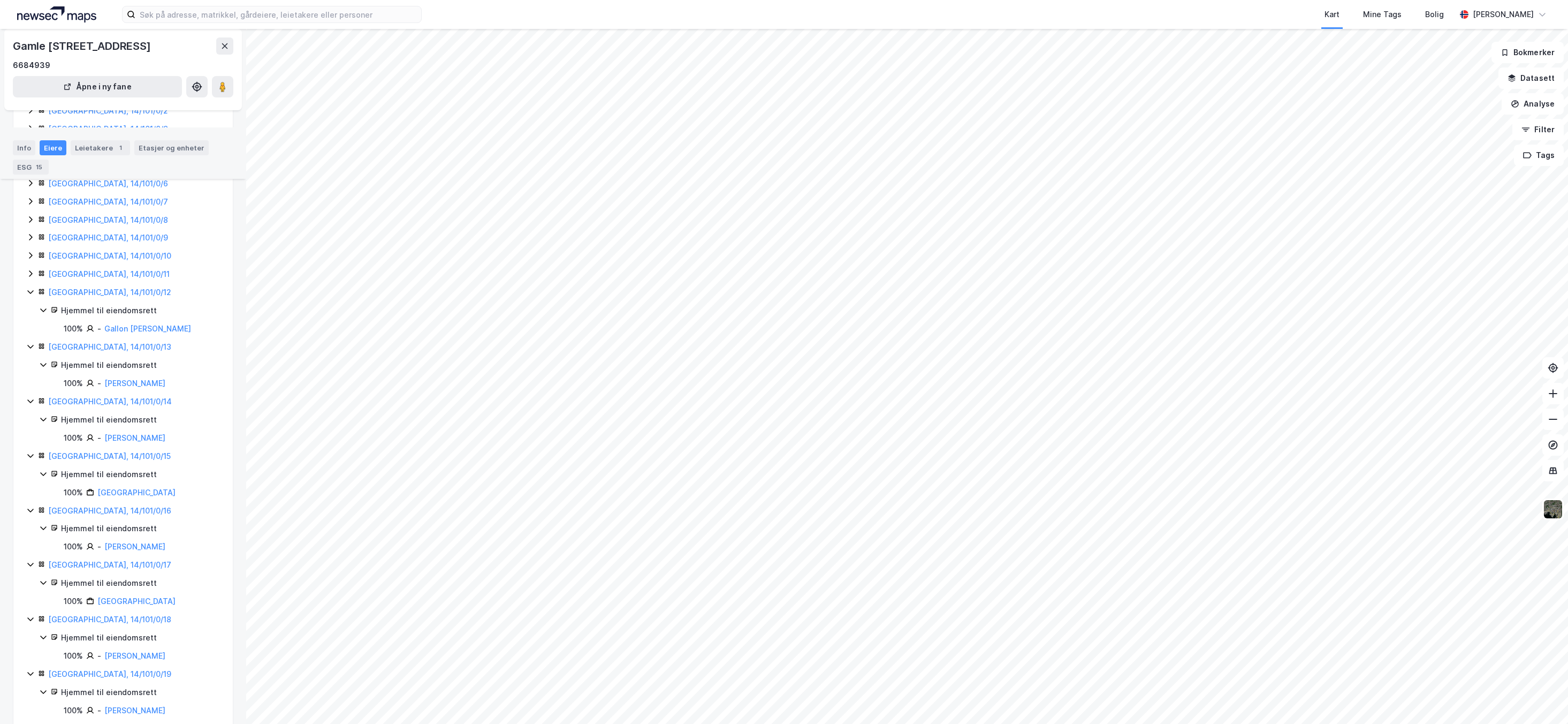
click at [27, 278] on icon at bounding box center [30, 274] width 9 height 9
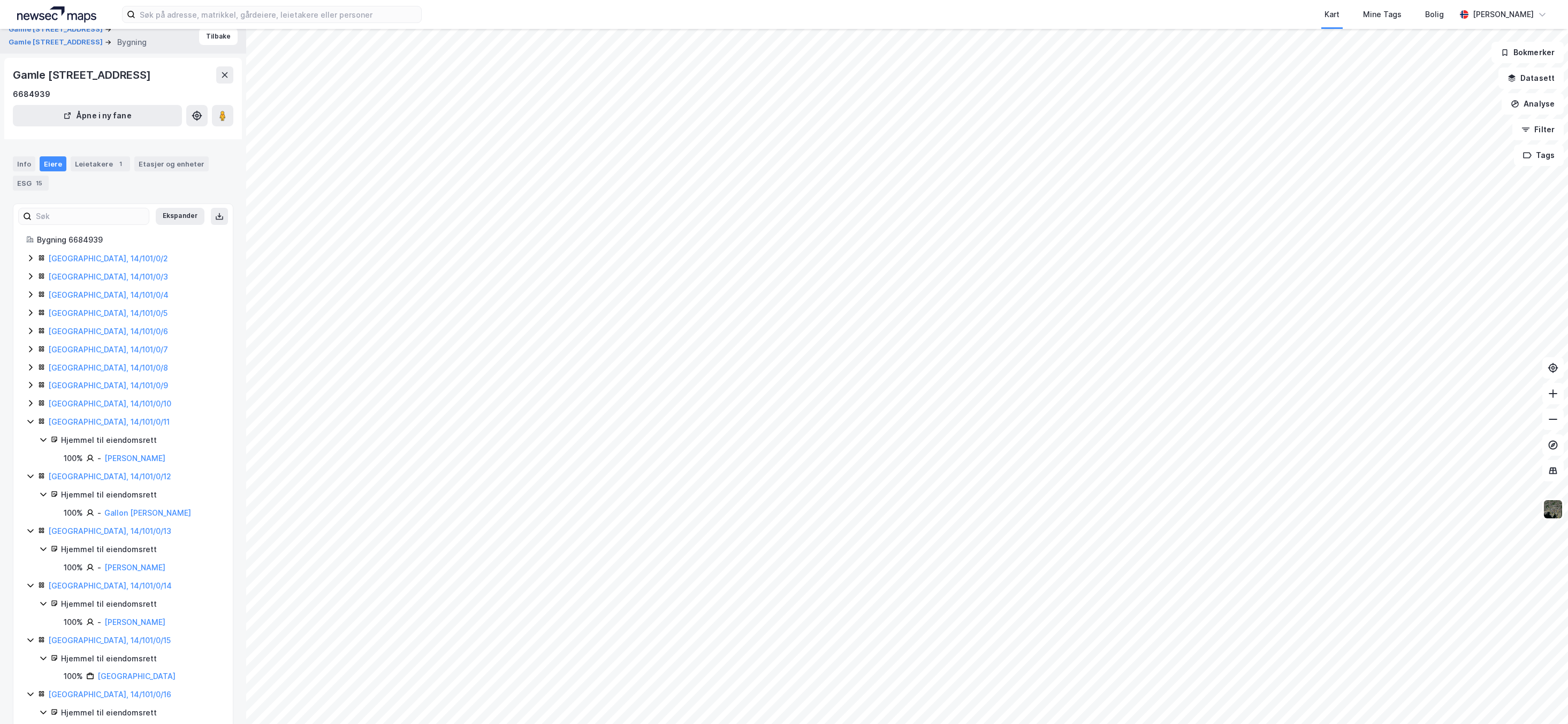
scroll to position [0, 0]
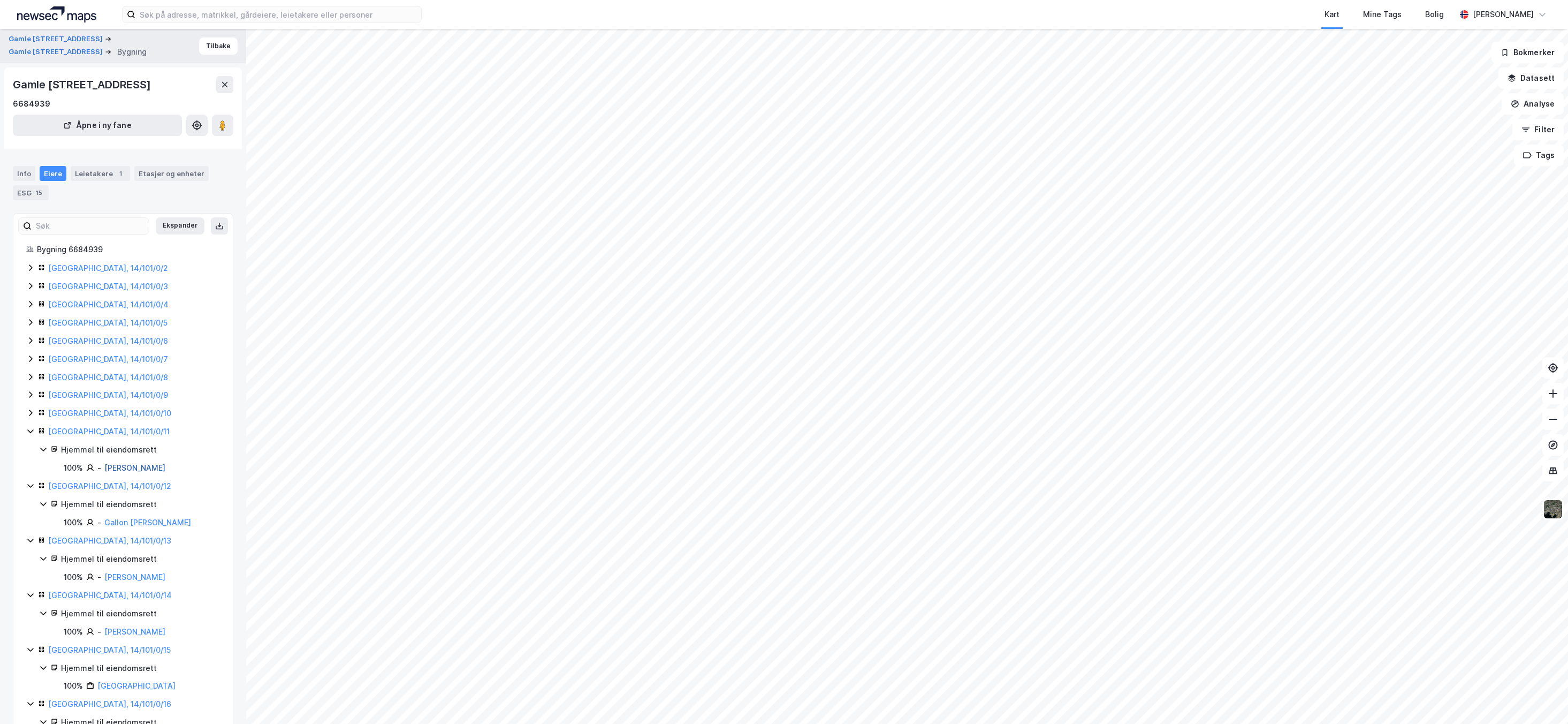
click at [135, 472] on link "[PERSON_NAME]" at bounding box center [135, 468] width 61 height 9
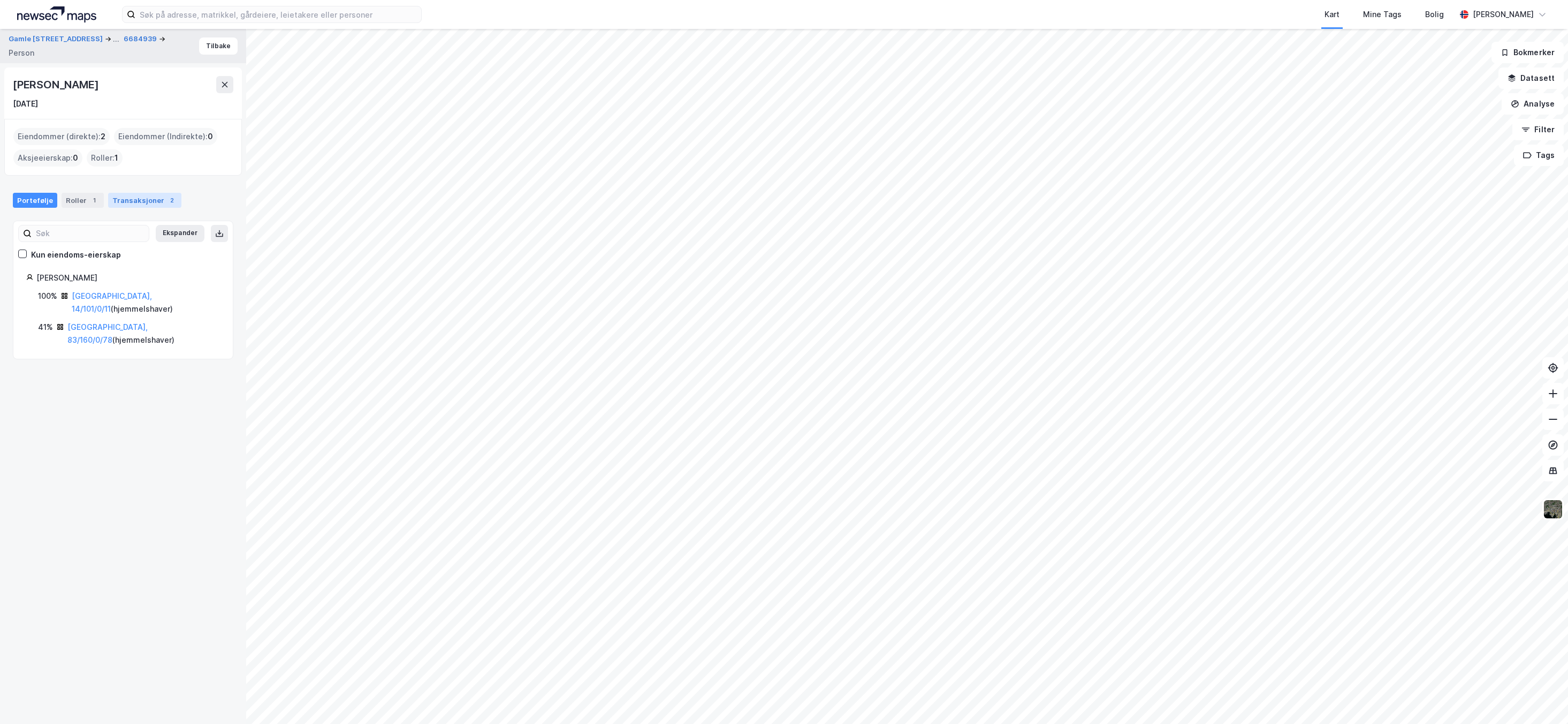
click at [149, 202] on div "Transaksjoner 2" at bounding box center [145, 200] width 73 height 15
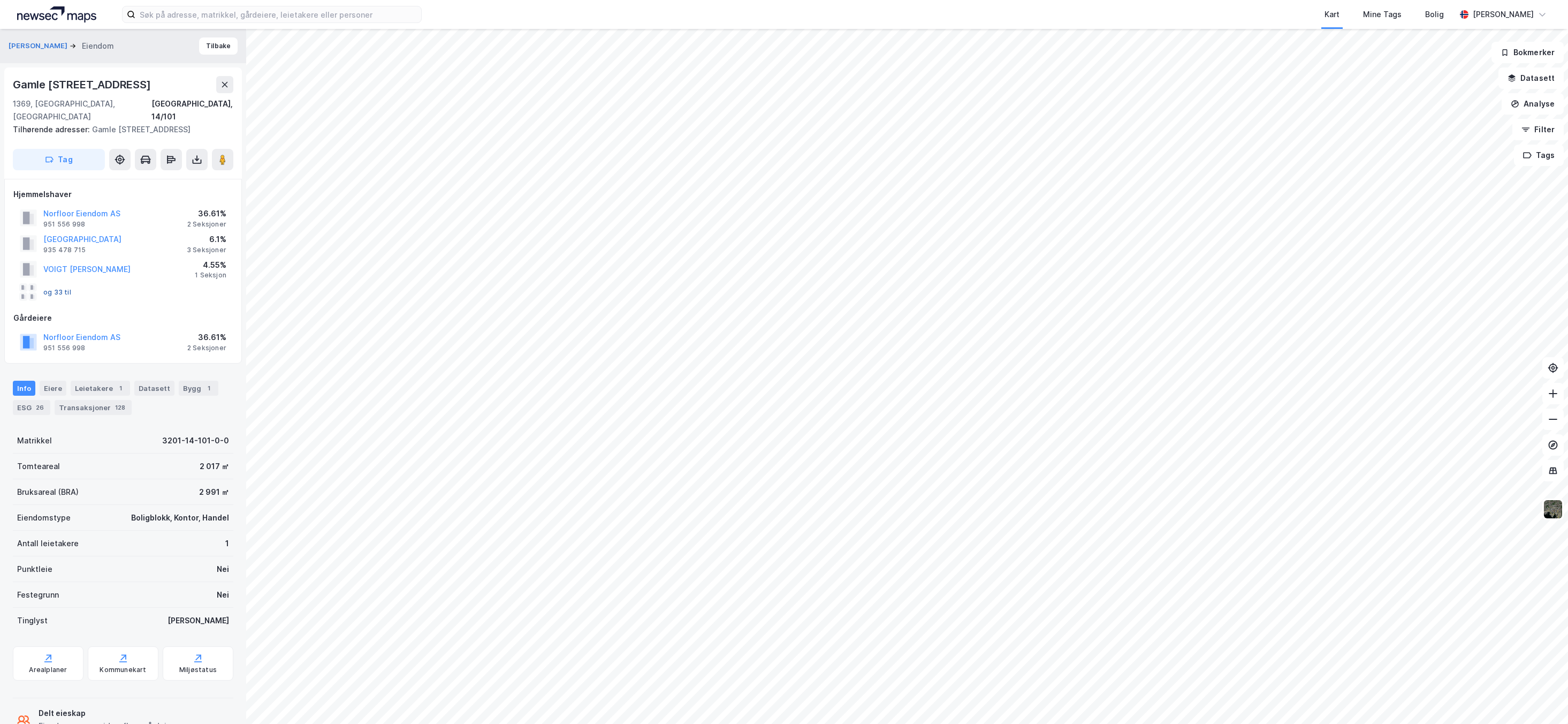
click at [0, 0] on button "og 33 til" at bounding box center [0, 0] width 0 height 0
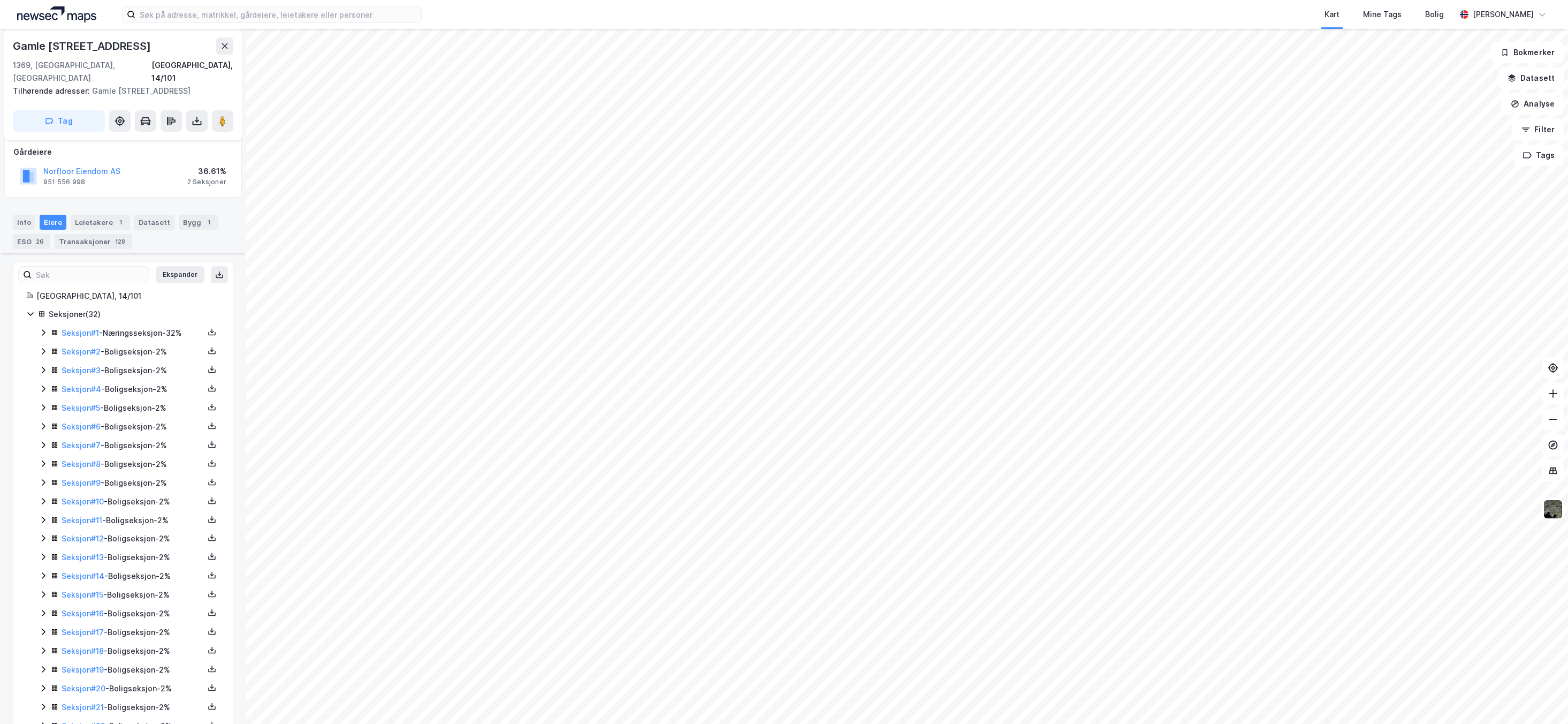
scroll to position [14, 0]
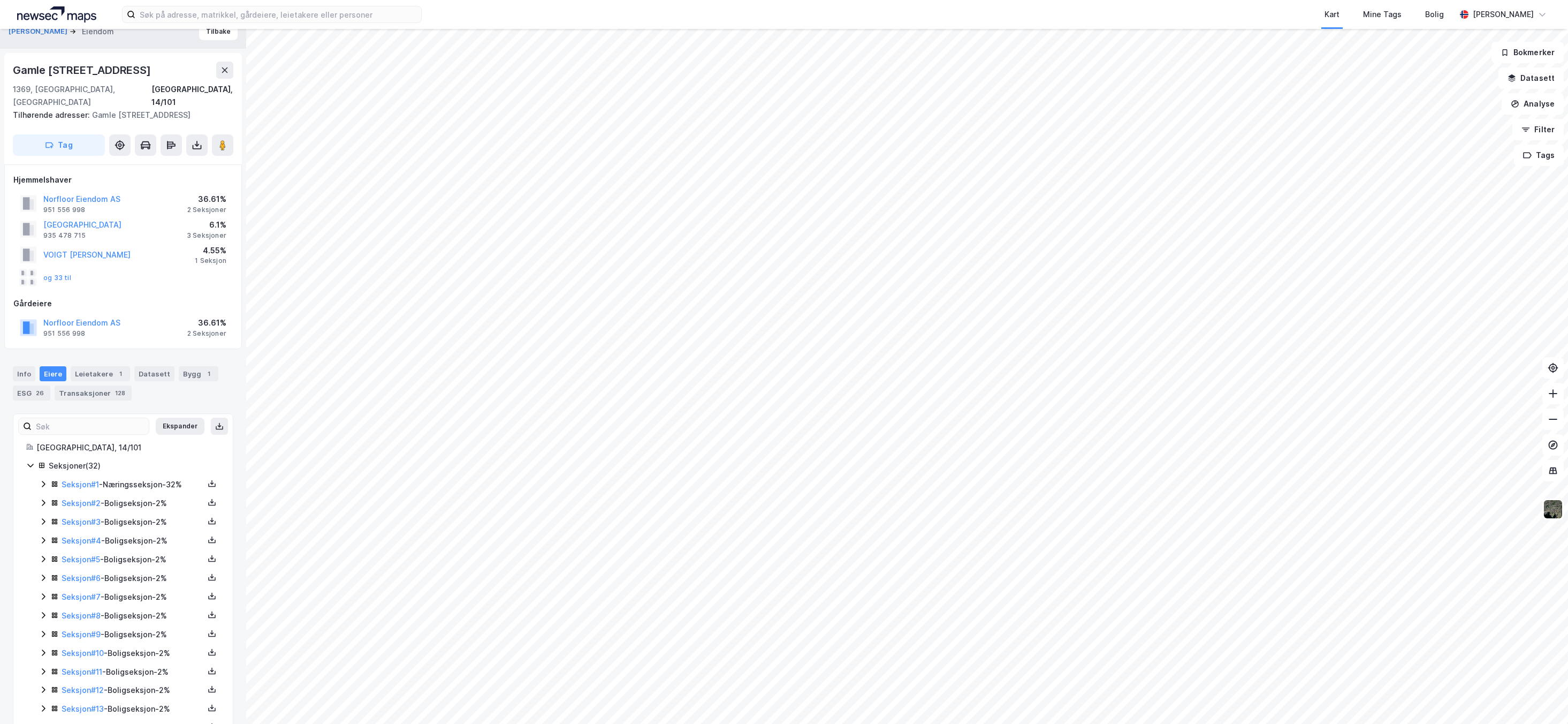
click at [40, 499] on icon at bounding box center [43, 503] width 9 height 9
click at [40, 553] on icon at bounding box center [43, 558] width 9 height 9
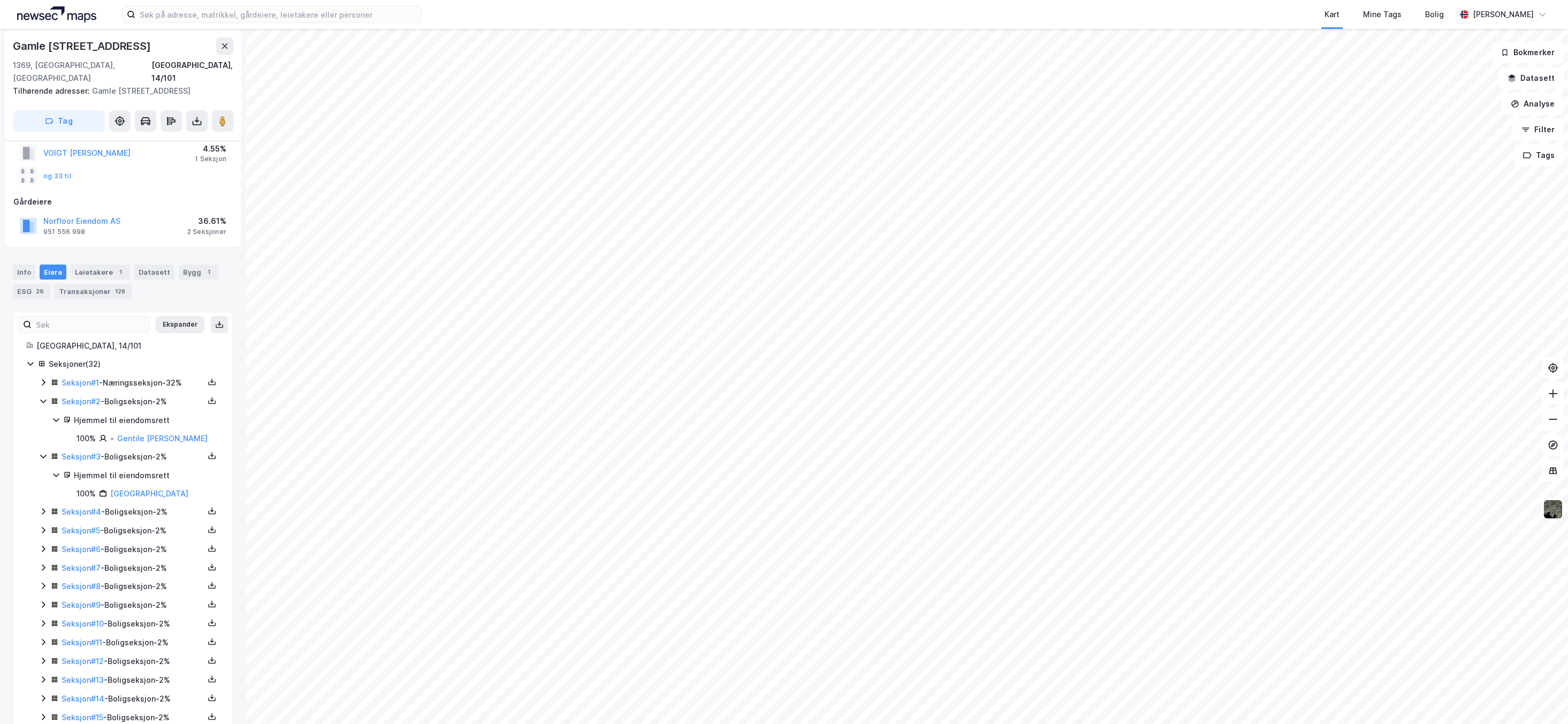
scroll to position [117, 0]
click at [103, 282] on div "Transaksjoner 128" at bounding box center [93, 290] width 77 height 15
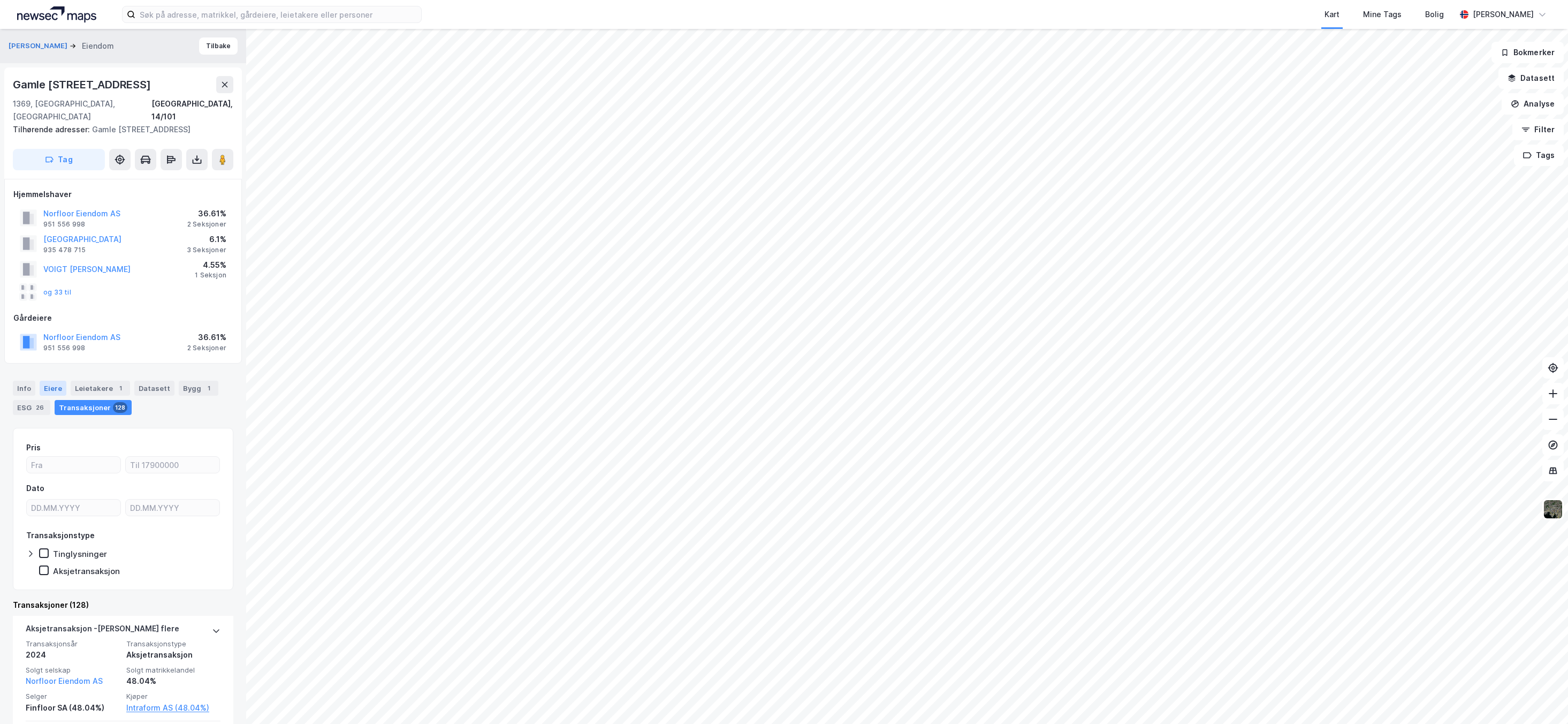
click at [58, 380] on div "Eiere" at bounding box center [53, 388] width 27 height 15
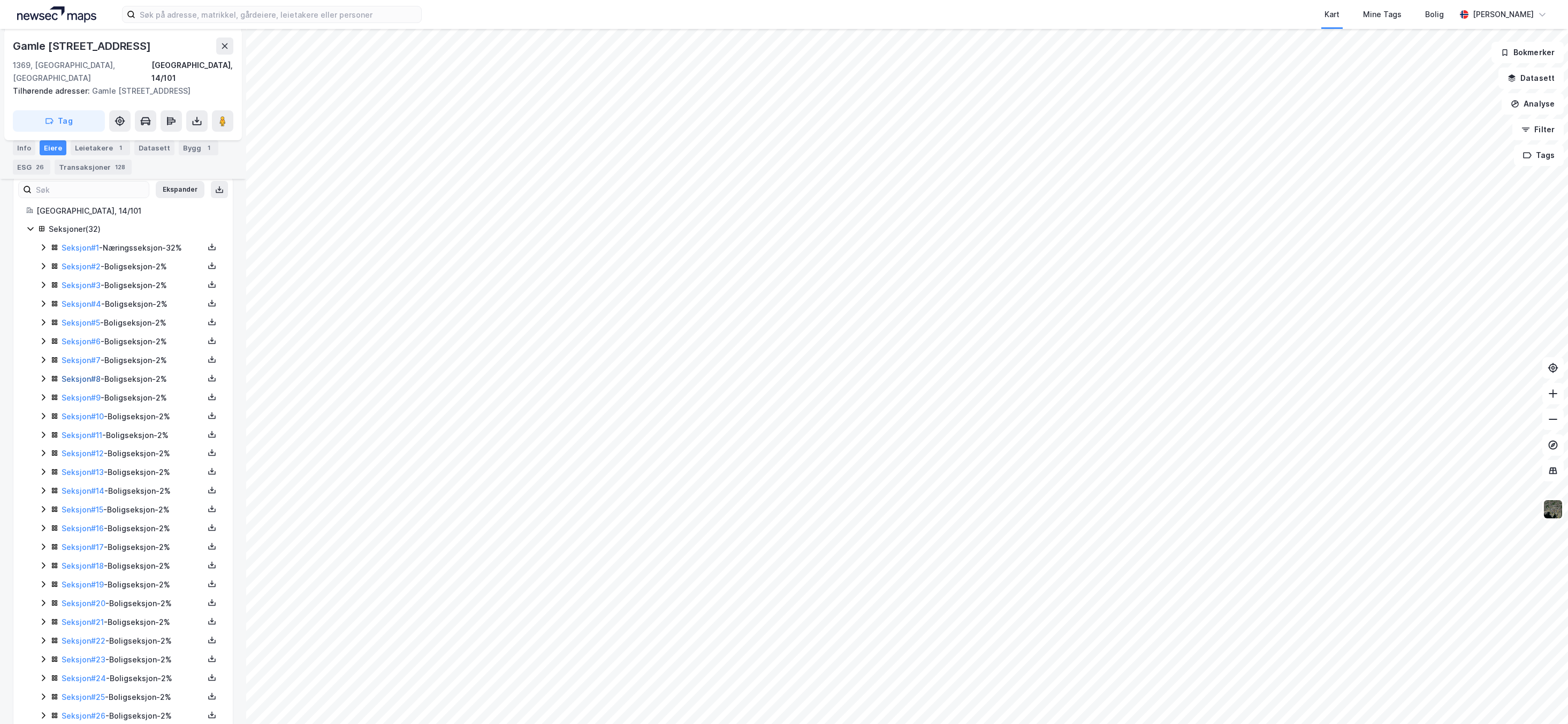
scroll to position [256, 0]
click at [47, 311] on div "Seksjon # 5 - Boligseksjon - 2%" at bounding box center [129, 318] width 181 height 14
click at [43, 295] on icon at bounding box center [43, 298] width 3 height 6
click at [44, 276] on icon at bounding box center [43, 280] width 9 height 9
click at [42, 258] on icon at bounding box center [43, 261] width 3 height 6
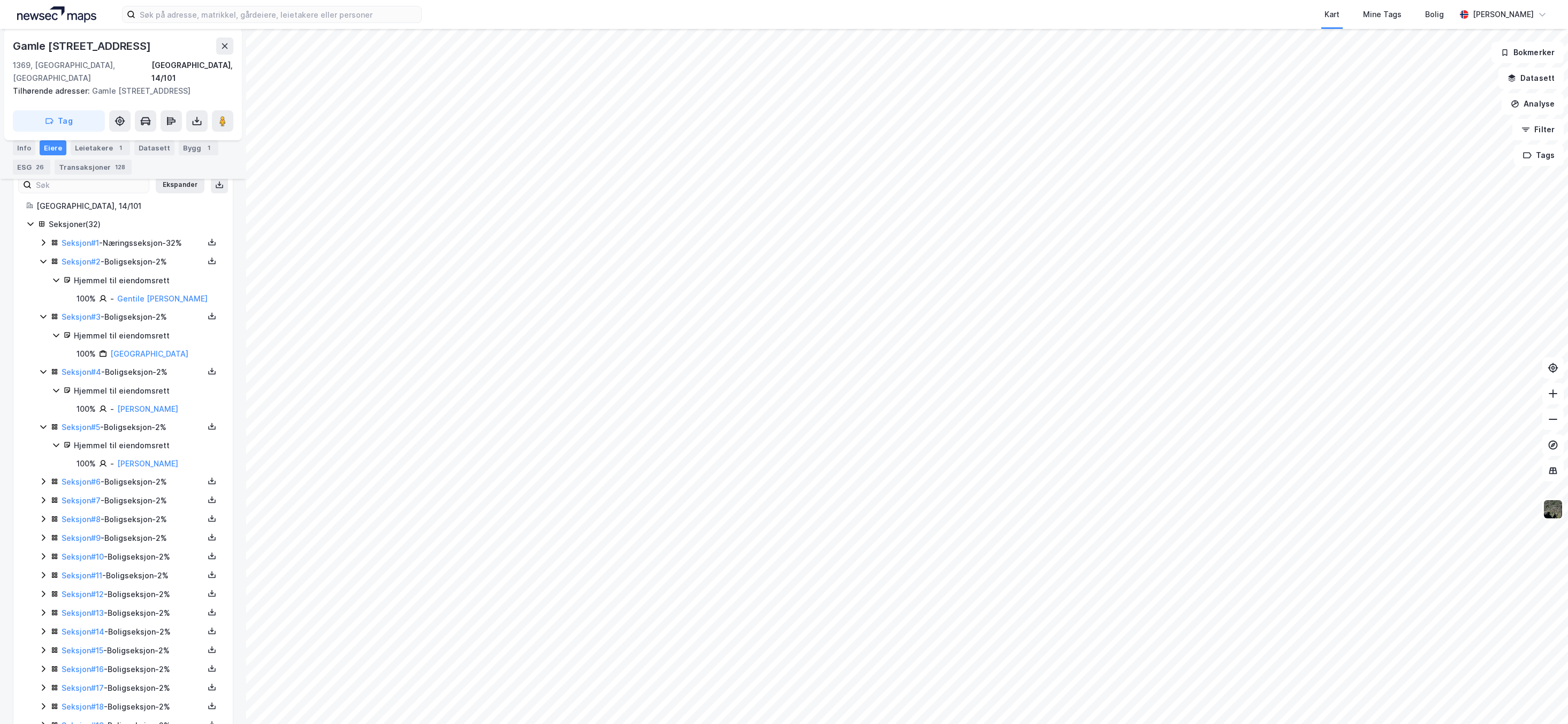
click at [42, 477] on icon at bounding box center [43, 481] width 9 height 9
click at [42, 532] on icon at bounding box center [43, 537] width 9 height 9
click at [42, 605] on icon at bounding box center [43, 609] width 9 height 9
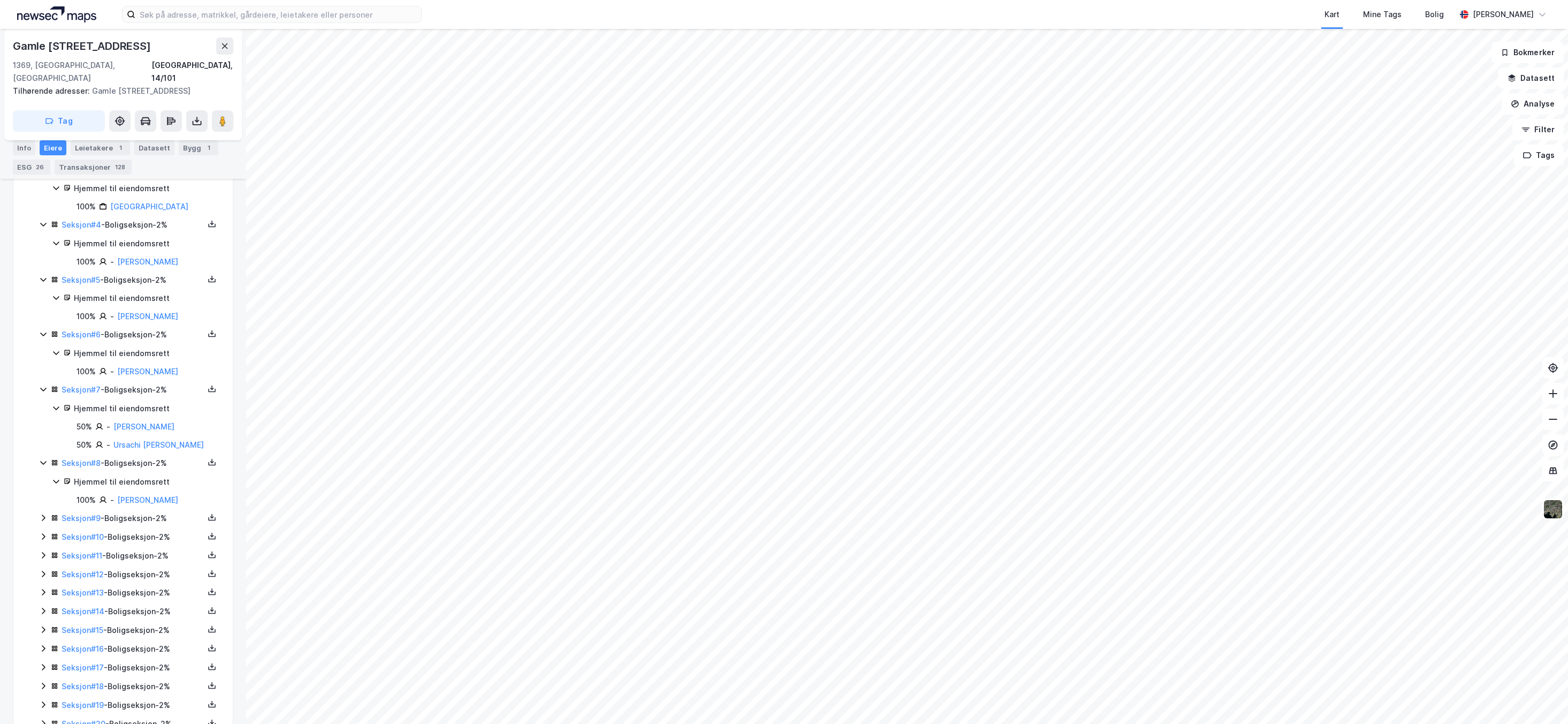
scroll to position [408, 0]
click at [40, 509] on icon at bounding box center [43, 513] width 9 height 9
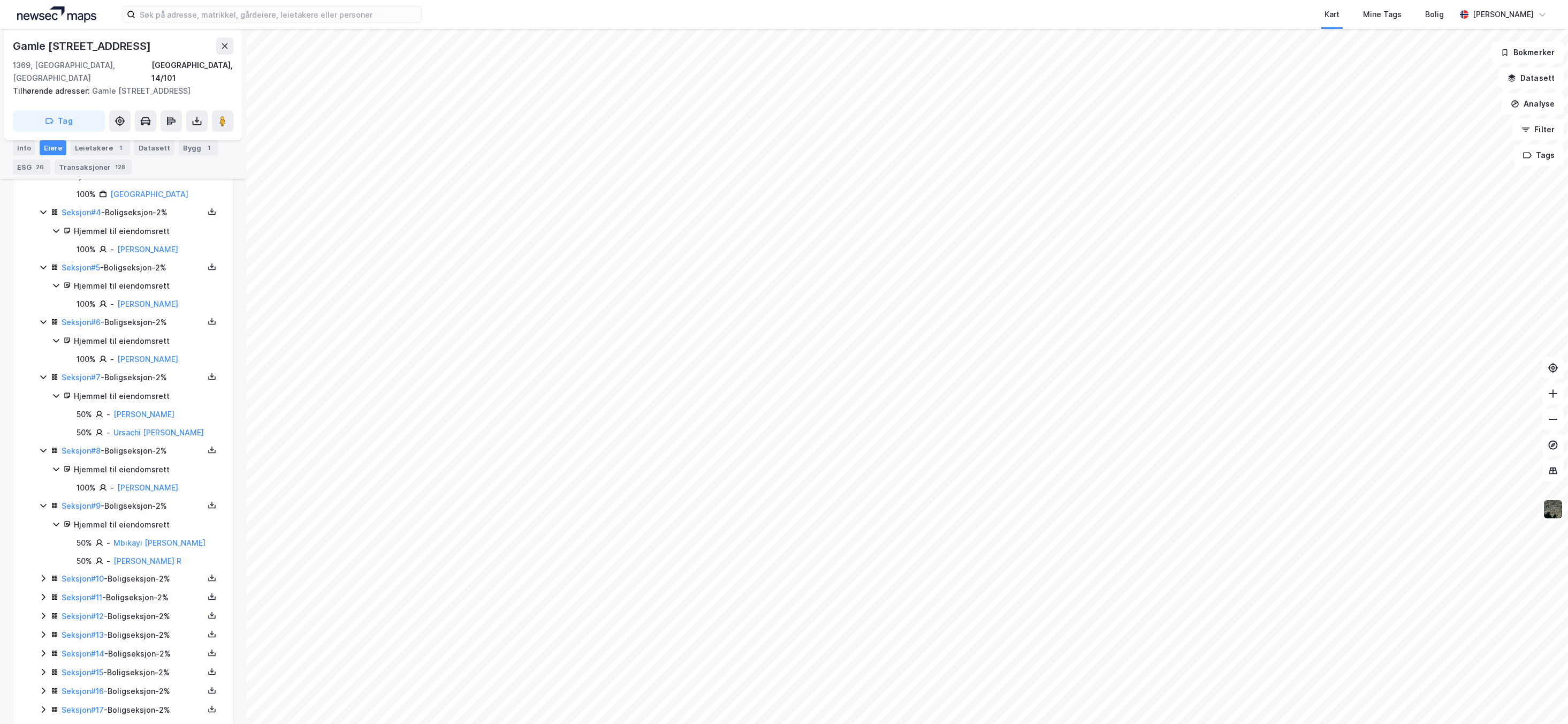
scroll to position [447, 0]
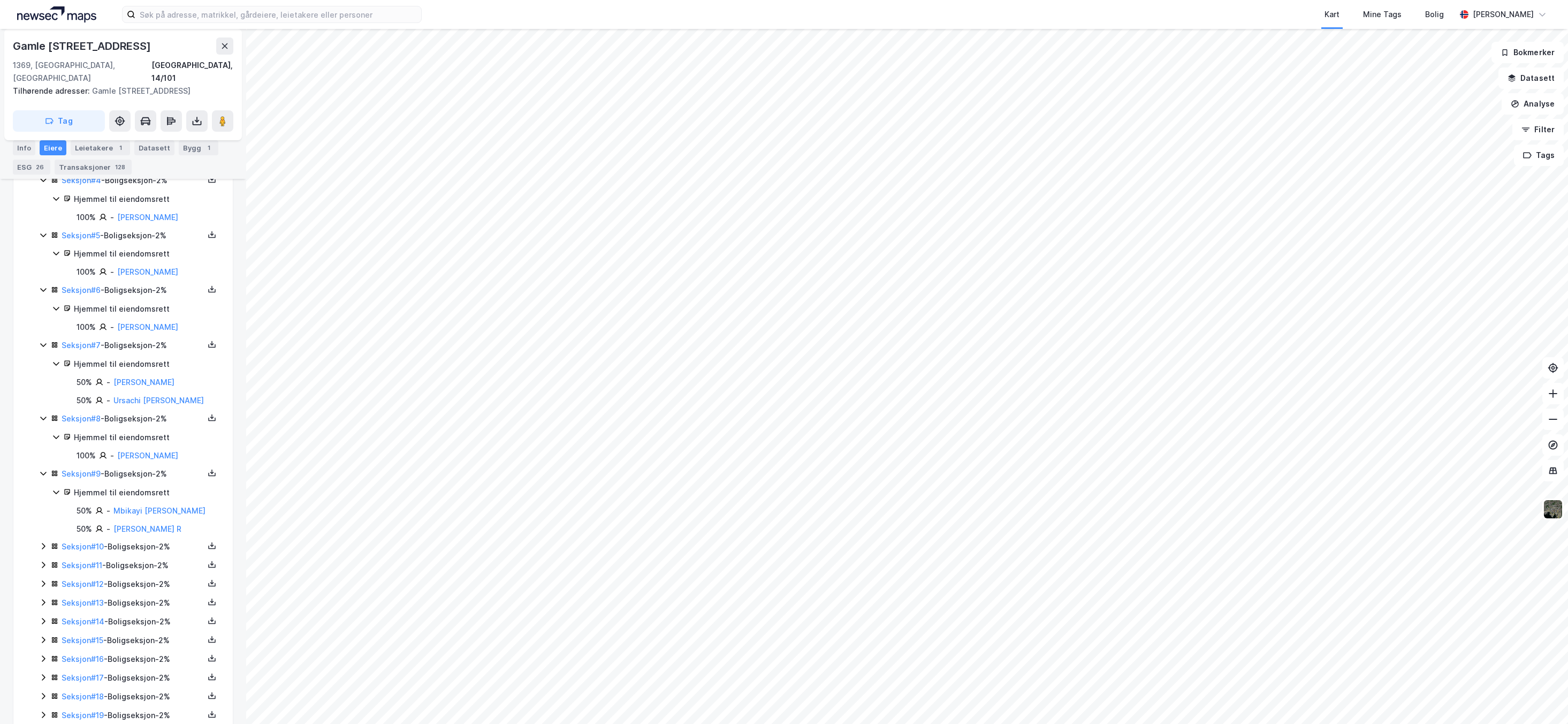
click at [41, 542] on icon at bounding box center [43, 546] width 9 height 9
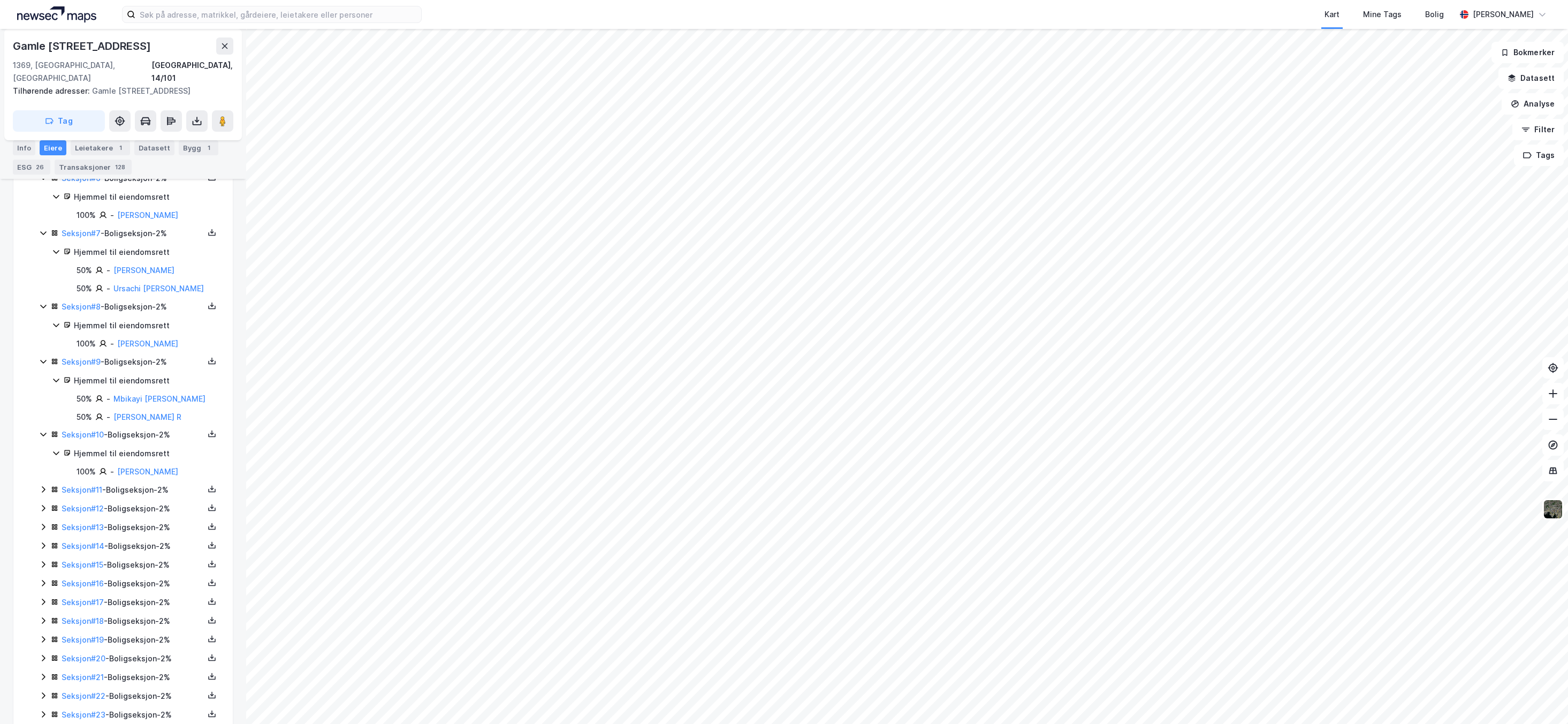
scroll to position [565, 0]
click at [45, 481] on icon at bounding box center [43, 484] width 9 height 9
